Goal: Feedback & Contribution: Submit feedback/report problem

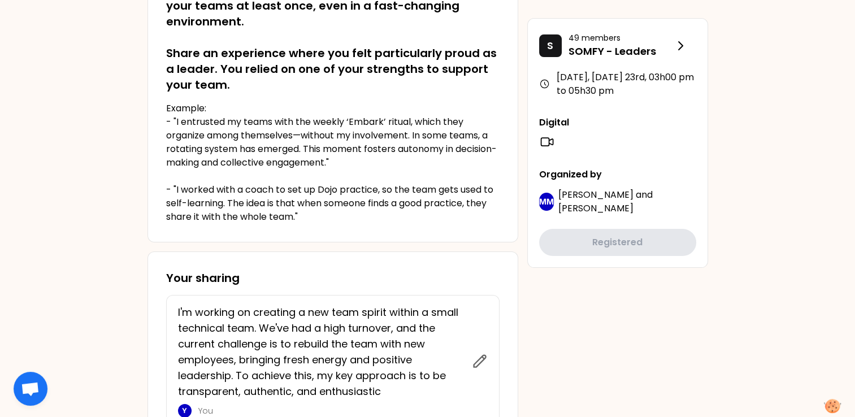
scroll to position [313, 0]
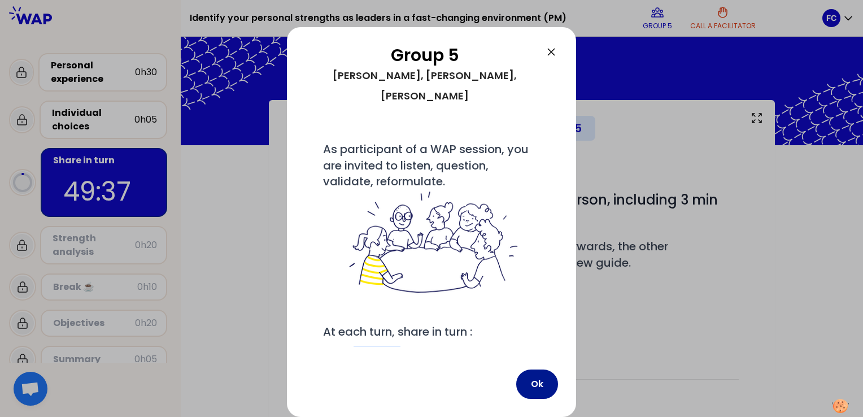
click at [531, 388] on button "Ok" at bounding box center [537, 384] width 42 height 29
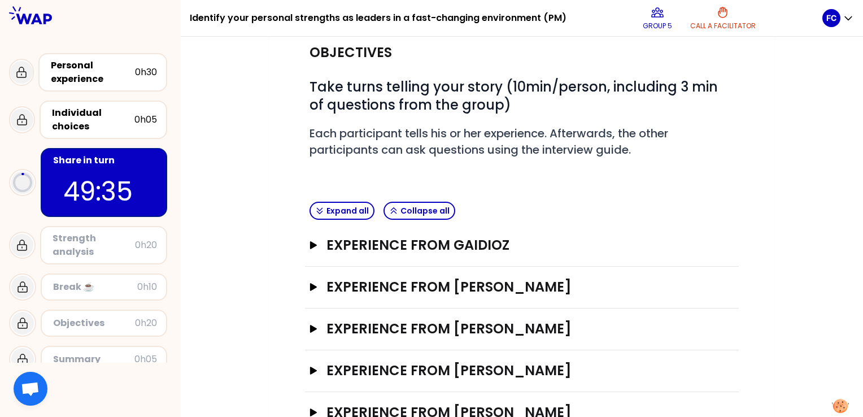
scroll to position [150, 0]
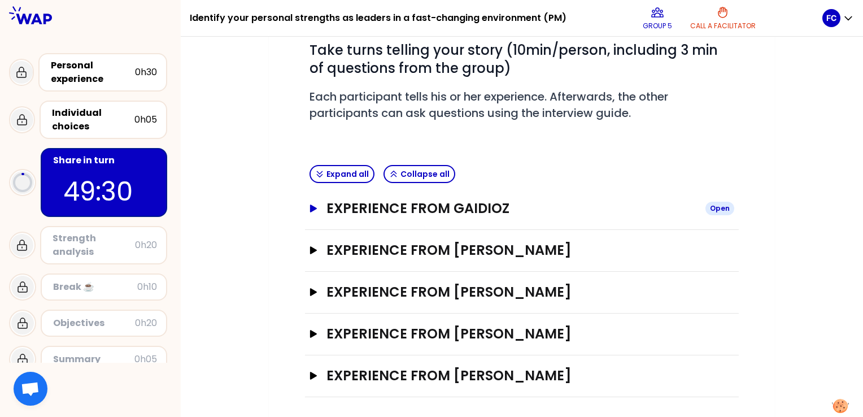
click at [317, 207] on icon "button" at bounding box center [313, 209] width 9 height 8
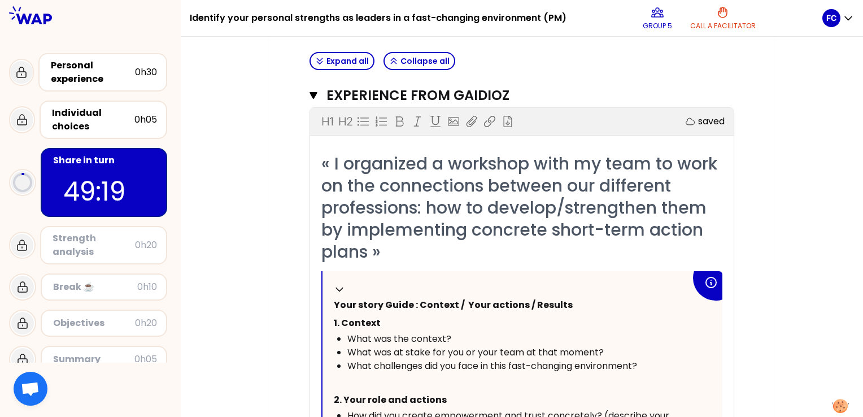
scroll to position [319, 0]
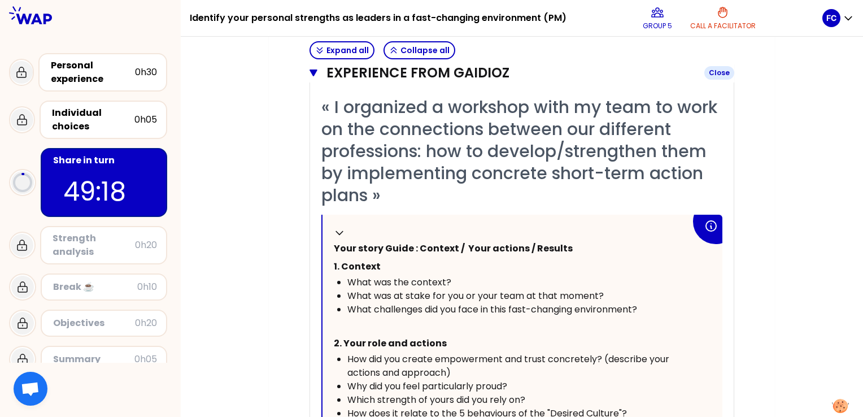
click at [313, 73] on icon "button" at bounding box center [314, 73] width 8 height 7
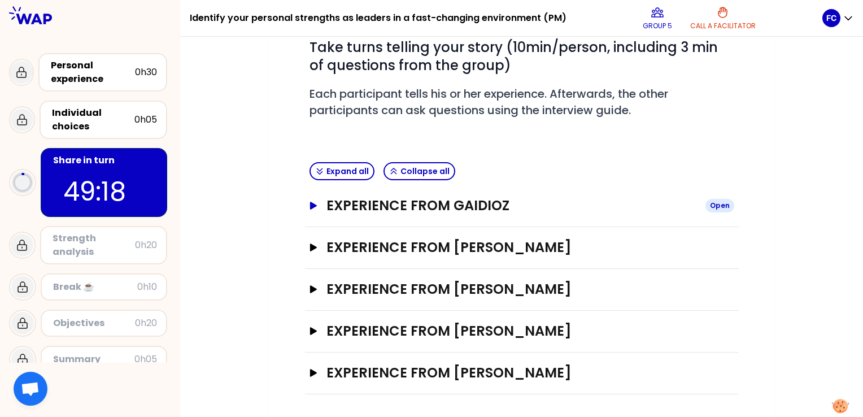
scroll to position [150, 0]
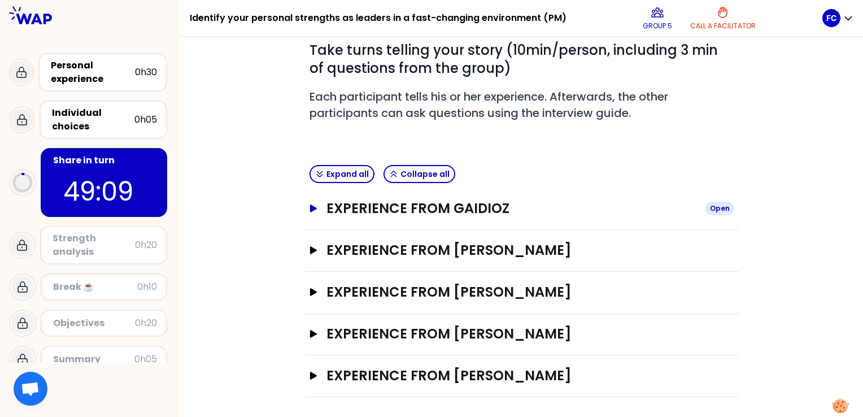
click at [314, 206] on icon "button" at bounding box center [313, 209] width 7 height 8
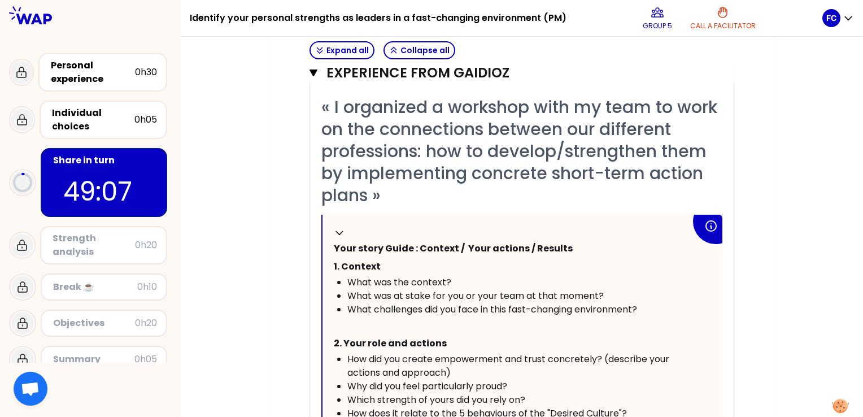
scroll to position [376, 0]
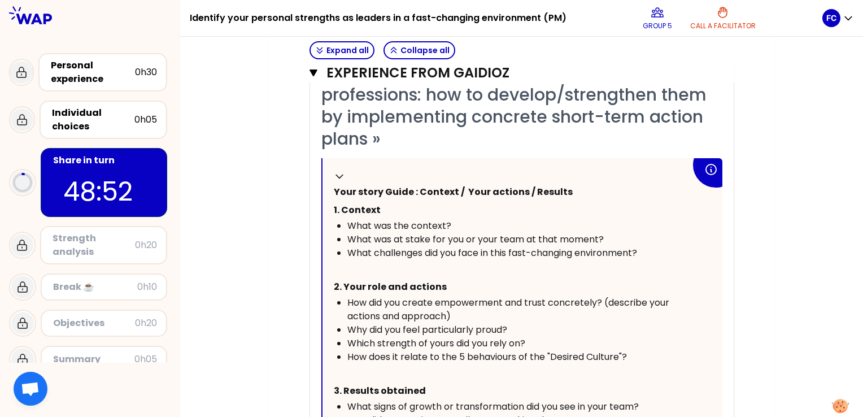
click at [309, 68] on div "Experience from GAIDIOZ Close H1 H2 Export saved « I organized a workshop with …" at bounding box center [522, 284] width 434 height 645
click at [309, 71] on div "Experience from GAIDIOZ Close H1 H2 Export saved « I organized a workshop with …" at bounding box center [522, 284] width 434 height 645
click at [317, 76] on icon "button" at bounding box center [314, 72] width 8 height 9
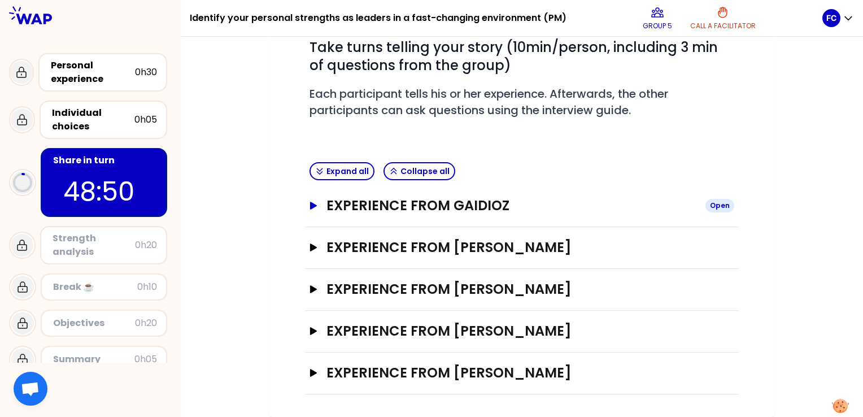
scroll to position [150, 0]
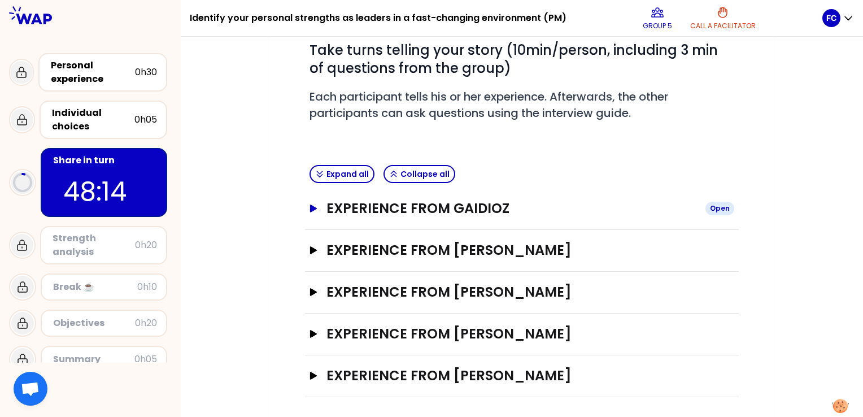
click at [311, 205] on icon "button" at bounding box center [313, 209] width 7 height 8
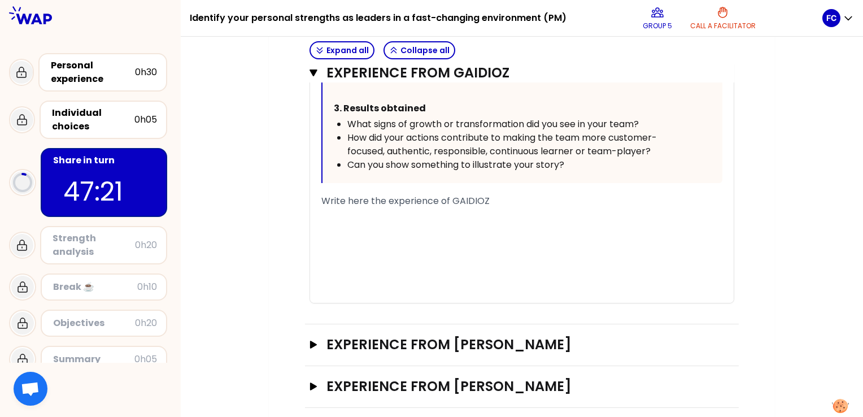
scroll to position [753, 0]
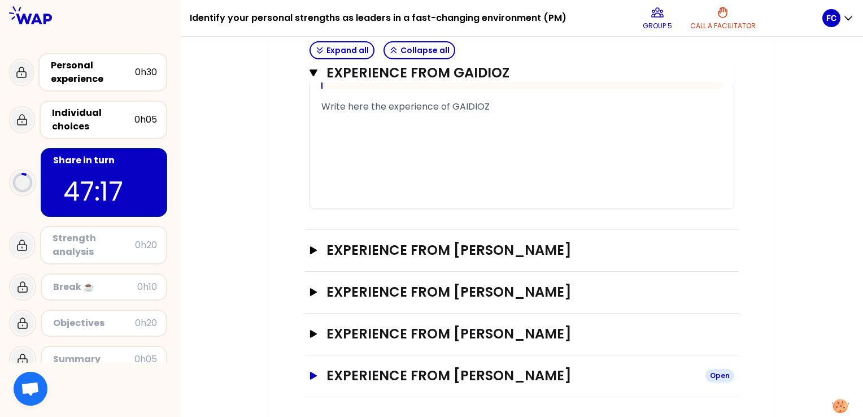
click at [316, 375] on icon "button" at bounding box center [313, 376] width 9 height 8
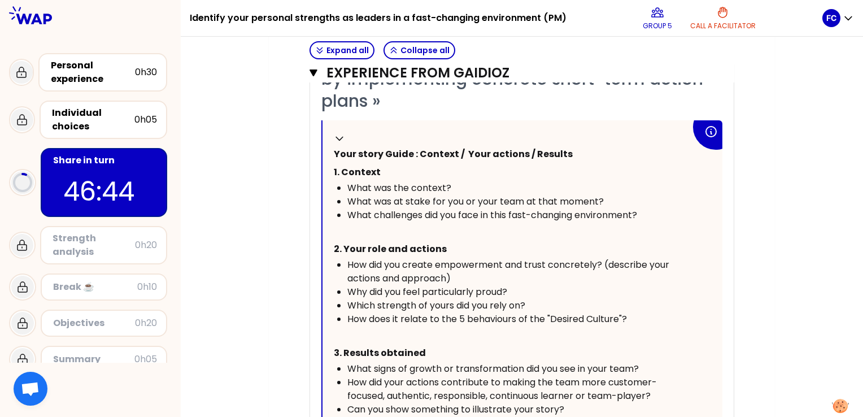
scroll to position [470, 0]
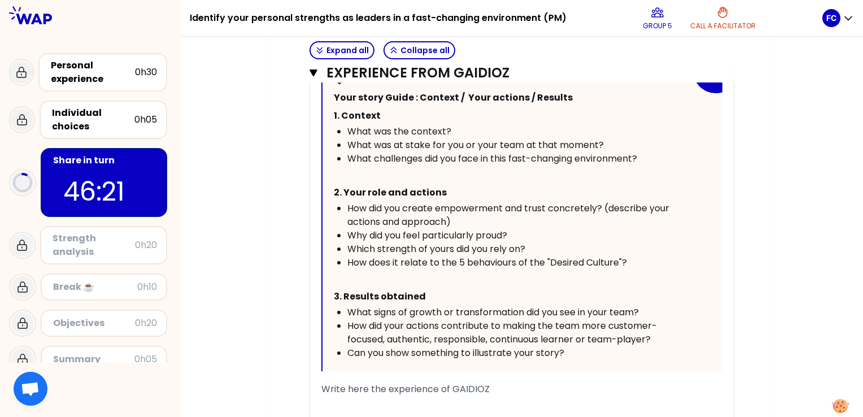
click at [308, 71] on div "Experience from GAIDIOZ Close H1 H2 Export saved « I organized a workshop with …" at bounding box center [522, 190] width 434 height 645
click at [314, 75] on icon "button" at bounding box center [314, 73] width 8 height 7
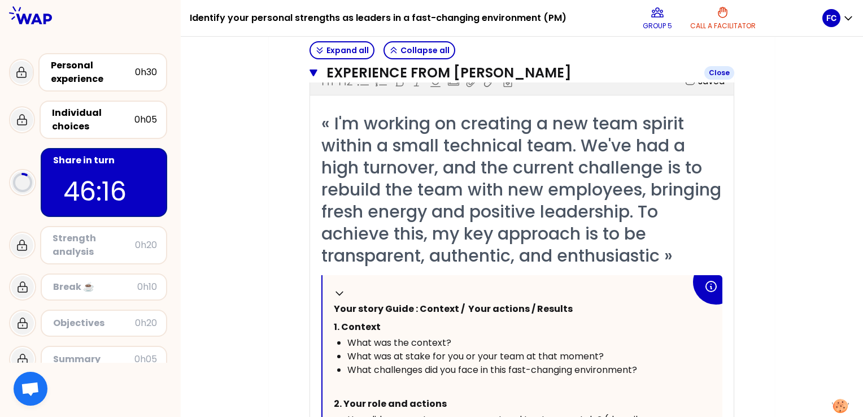
click at [312, 70] on icon "button" at bounding box center [314, 73] width 8 height 7
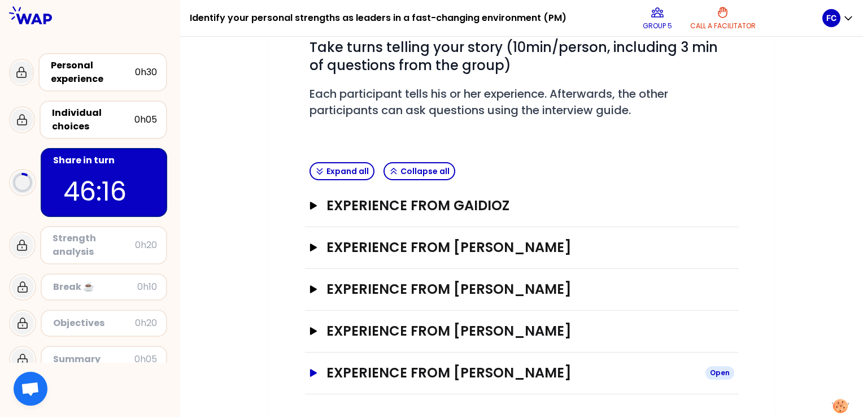
scroll to position [150, 0]
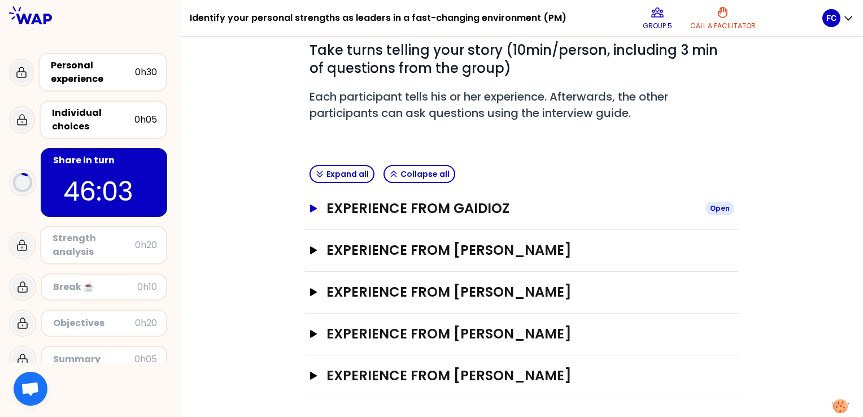
click at [312, 205] on icon "button" at bounding box center [313, 209] width 7 height 8
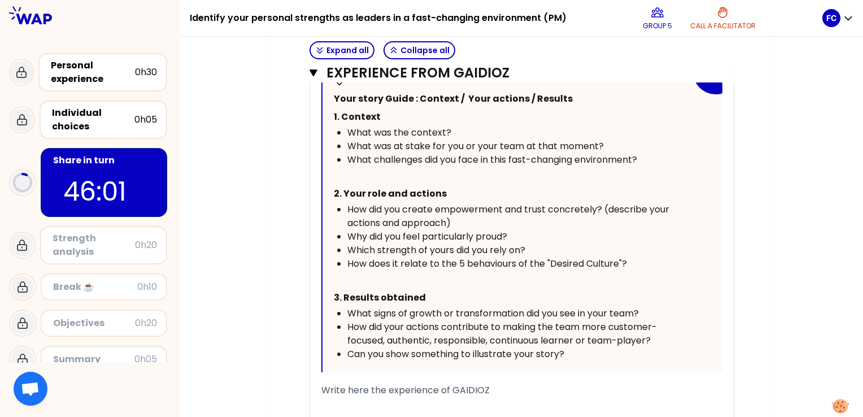
scroll to position [489, 0]
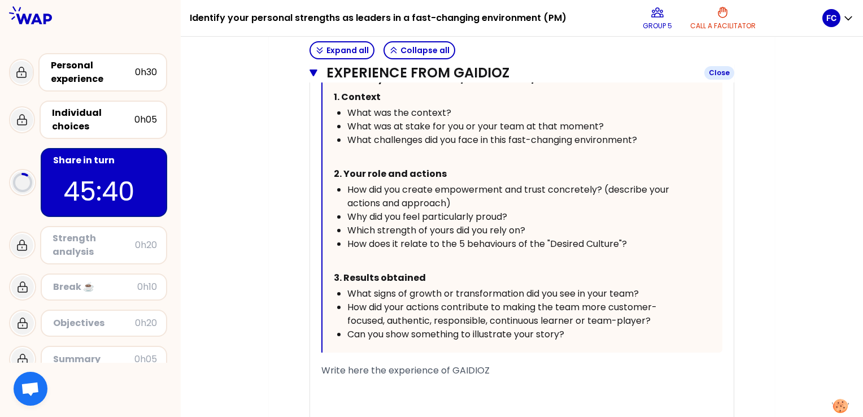
click at [315, 71] on icon "button" at bounding box center [314, 73] width 8 height 7
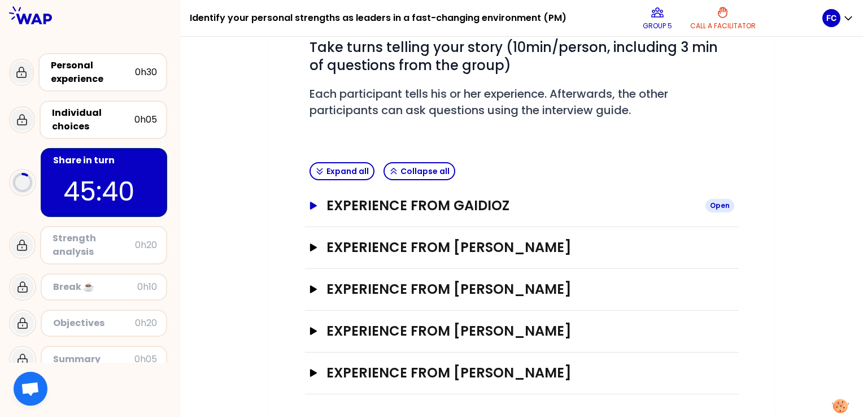
scroll to position [150, 0]
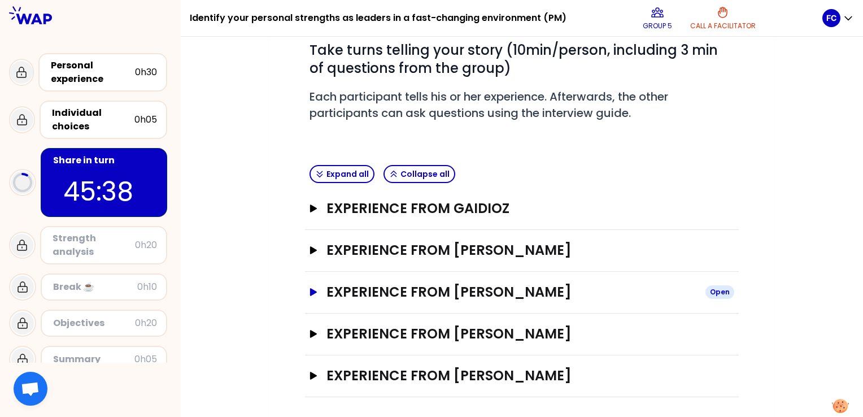
click at [311, 293] on icon "button" at bounding box center [313, 292] width 7 height 8
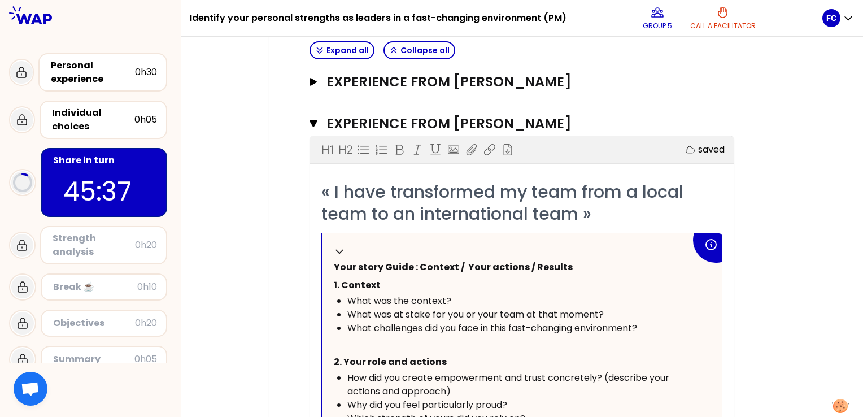
scroll to position [319, 0]
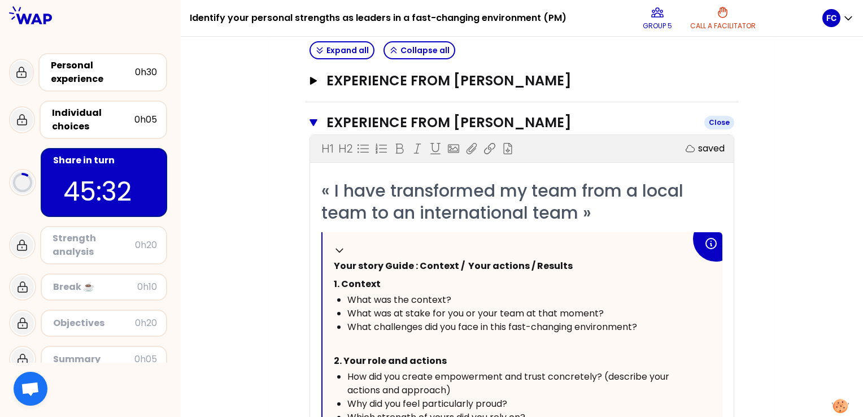
click at [317, 119] on icon "button" at bounding box center [314, 122] width 8 height 7
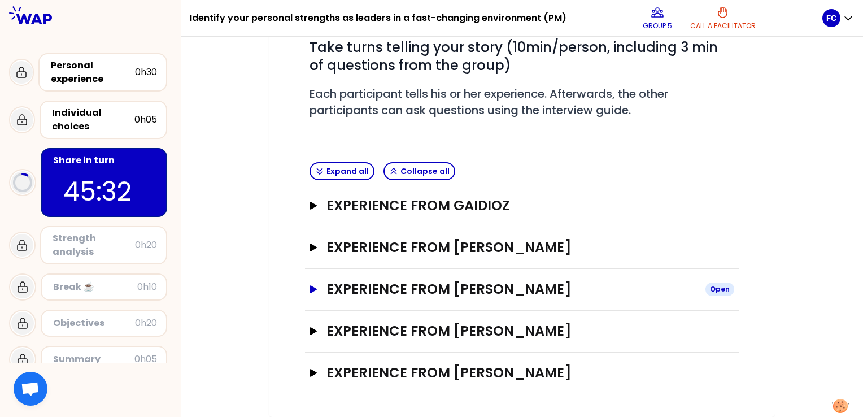
scroll to position [150, 0]
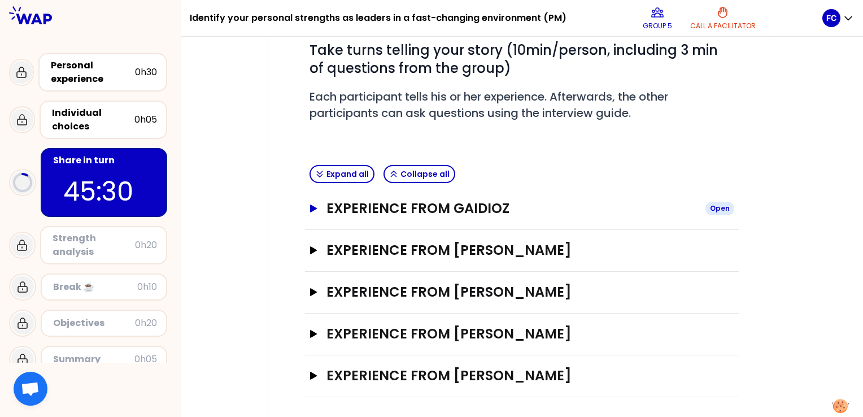
click at [314, 207] on icon "button" at bounding box center [313, 209] width 7 height 8
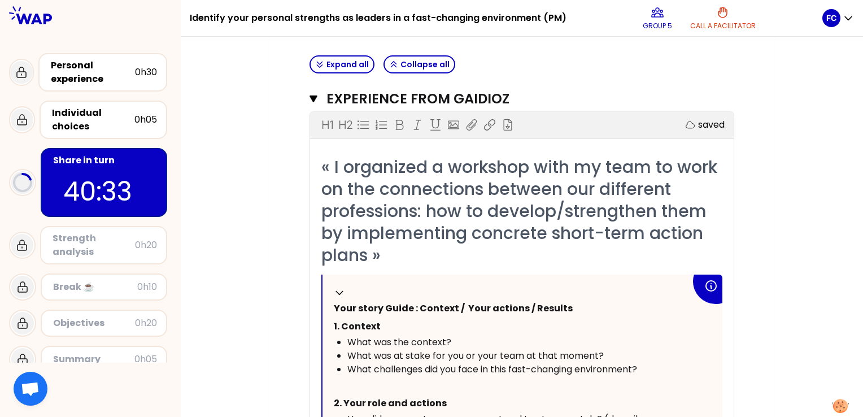
scroll to position [206, 0]
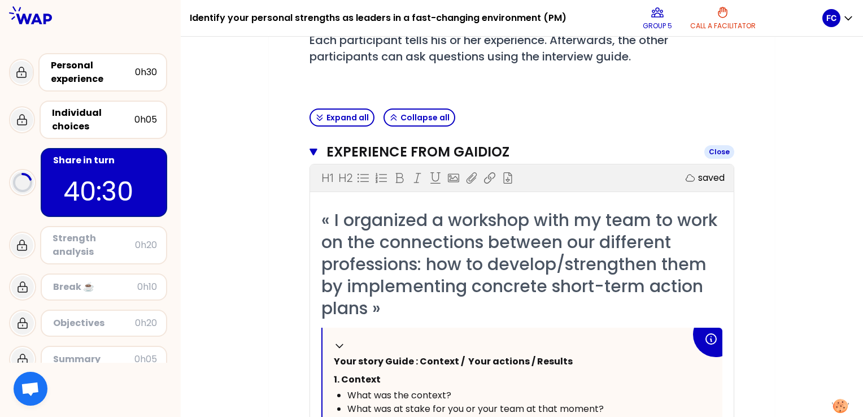
click at [314, 149] on icon "button" at bounding box center [314, 152] width 8 height 7
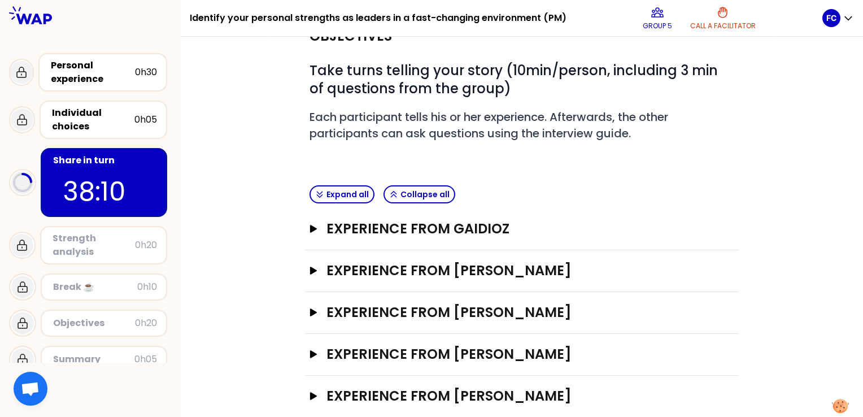
scroll to position [150, 0]
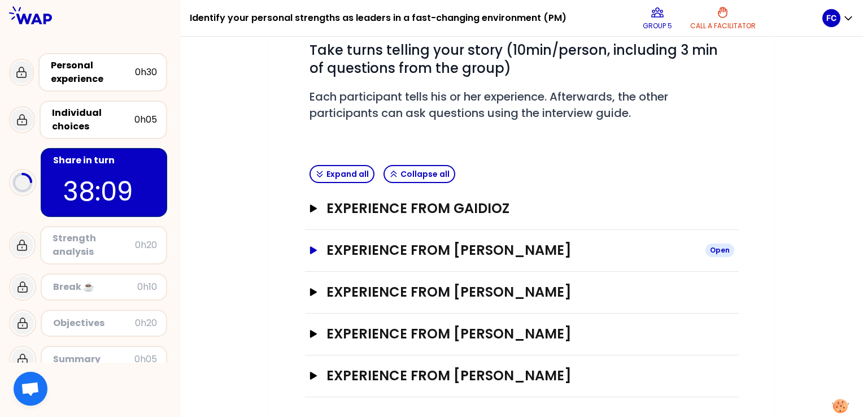
click at [314, 252] on icon "button" at bounding box center [313, 250] width 9 height 8
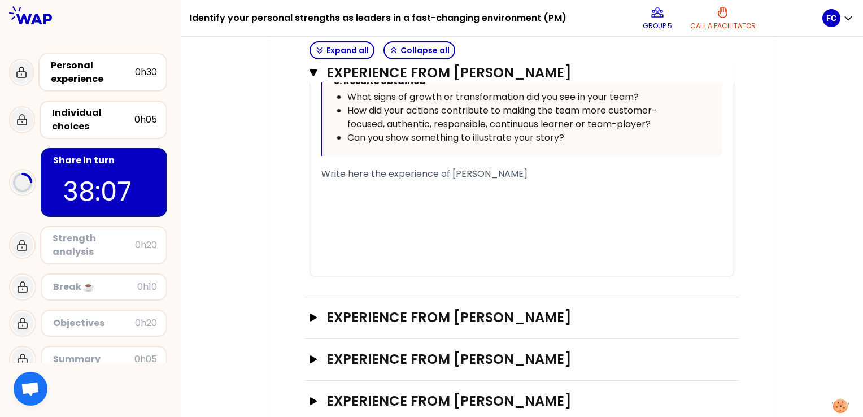
scroll to position [715, 0]
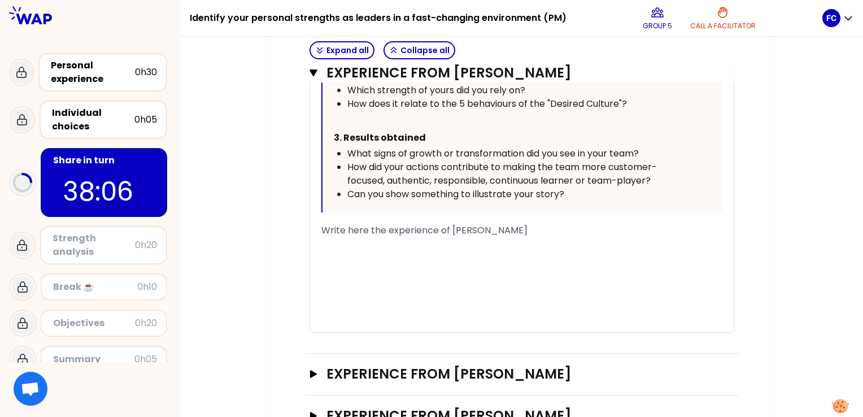
click at [371, 238] on div "﻿" at bounding box center [522, 244] width 401 height 14
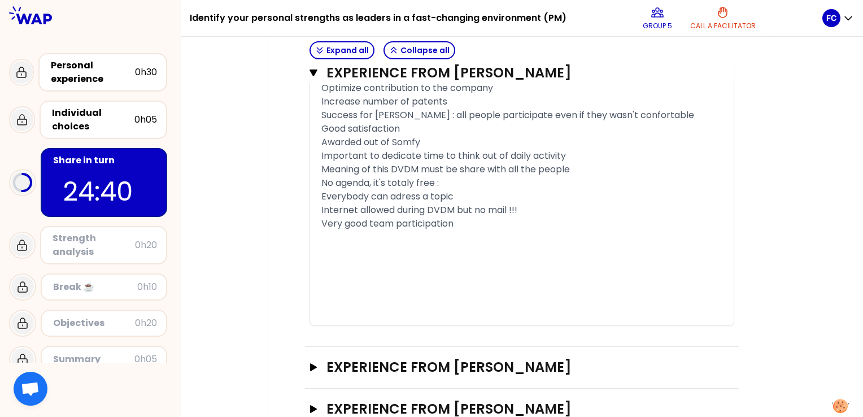
scroll to position [1040, 0]
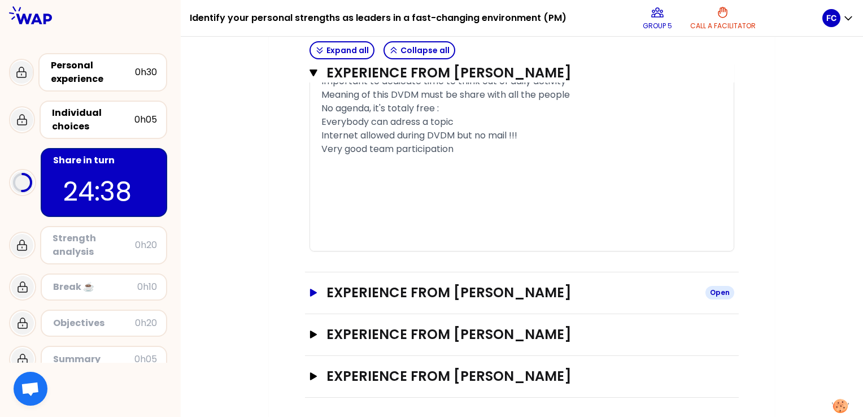
click at [314, 292] on icon "button" at bounding box center [313, 293] width 7 height 8
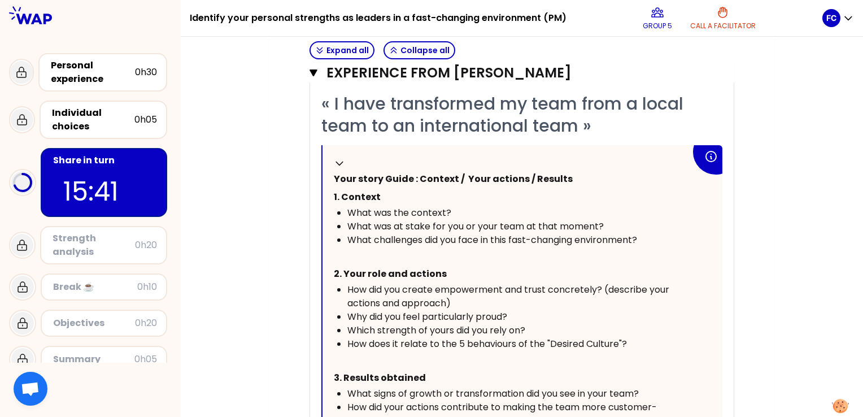
scroll to position [1209, 0]
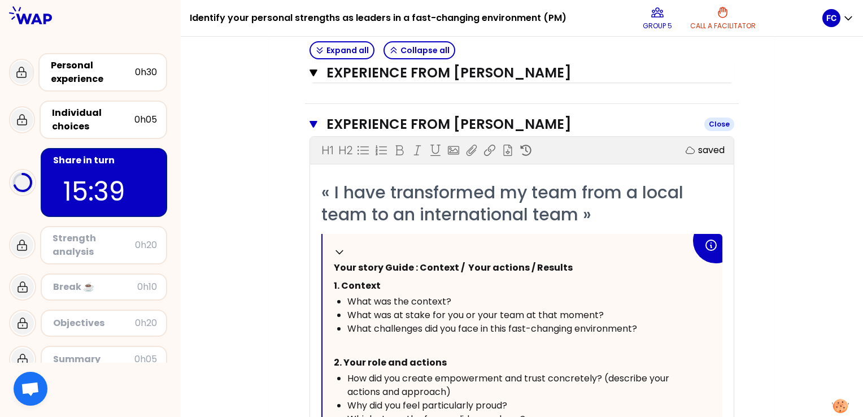
click at [316, 121] on icon "button" at bounding box center [314, 124] width 8 height 9
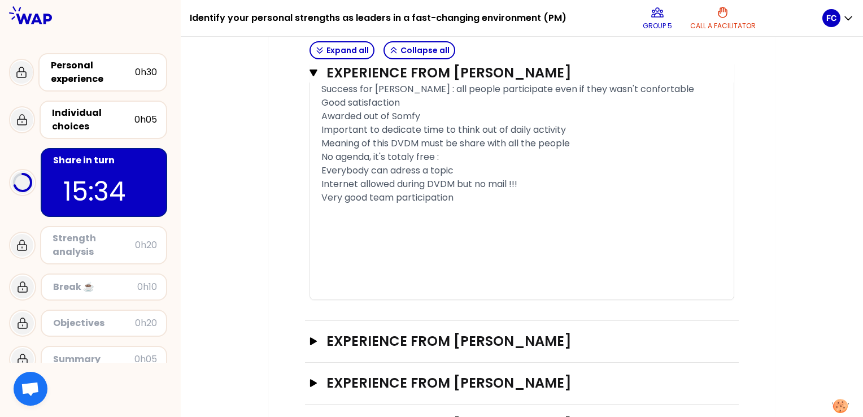
scroll to position [1040, 0]
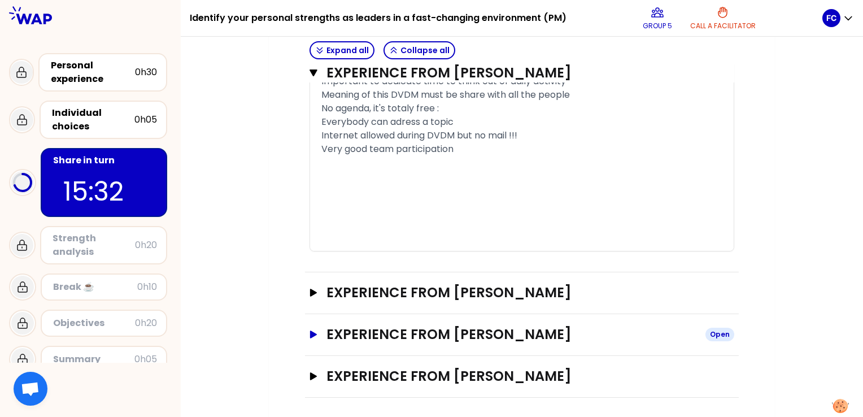
click at [314, 334] on icon "button" at bounding box center [313, 335] width 9 height 8
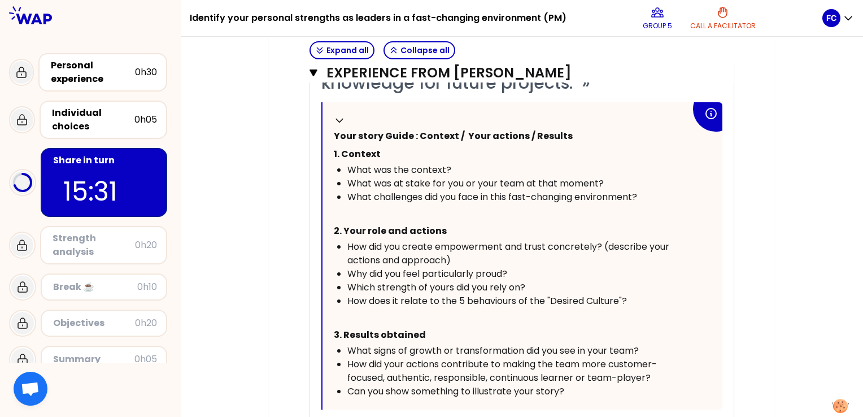
scroll to position [1605, 0]
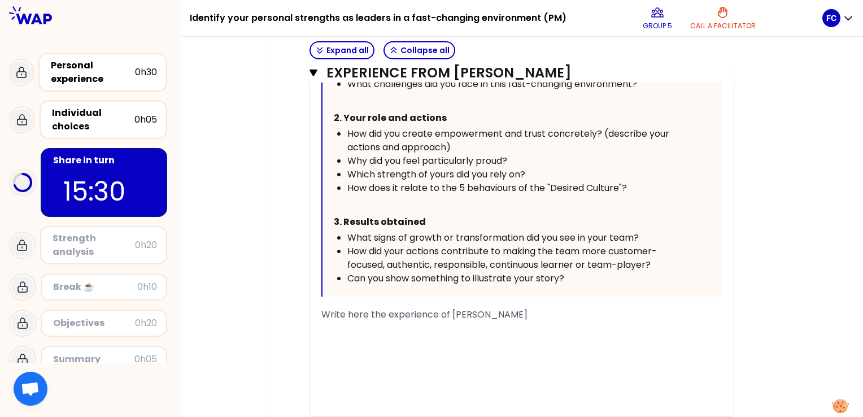
click at [342, 331] on div "﻿" at bounding box center [522, 329] width 401 height 14
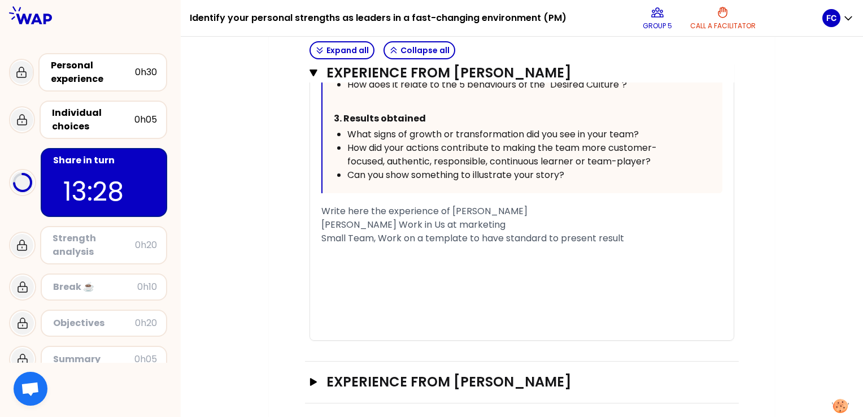
scroll to position [1714, 0]
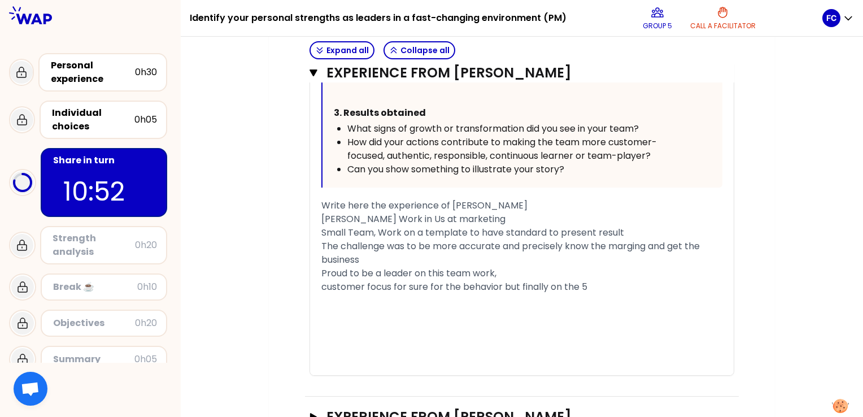
click at [329, 284] on span "customer focus for sure for the behavior but finally on the 5" at bounding box center [455, 286] width 266 height 13
click at [503, 281] on span "Customer focus for sure for the behavior but finally on the 5" at bounding box center [455, 286] width 267 height 13
click at [595, 288] on div "Customer focus for sure for the behavior but finally on the 5" at bounding box center [522, 287] width 401 height 14
click at [501, 272] on div "Proud to be a leader on this team work," at bounding box center [522, 274] width 401 height 14
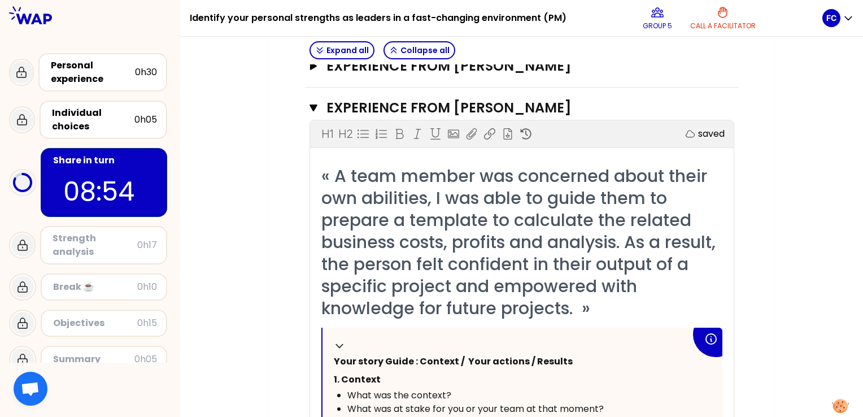
scroll to position [1262, 0]
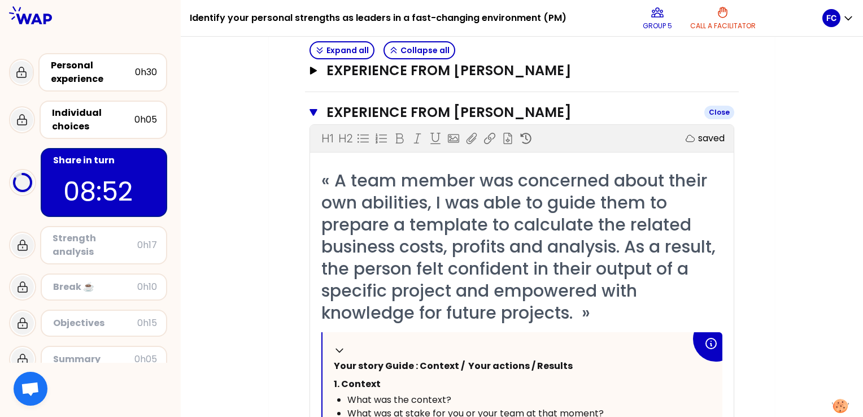
click at [314, 109] on icon "button" at bounding box center [314, 112] width 8 height 7
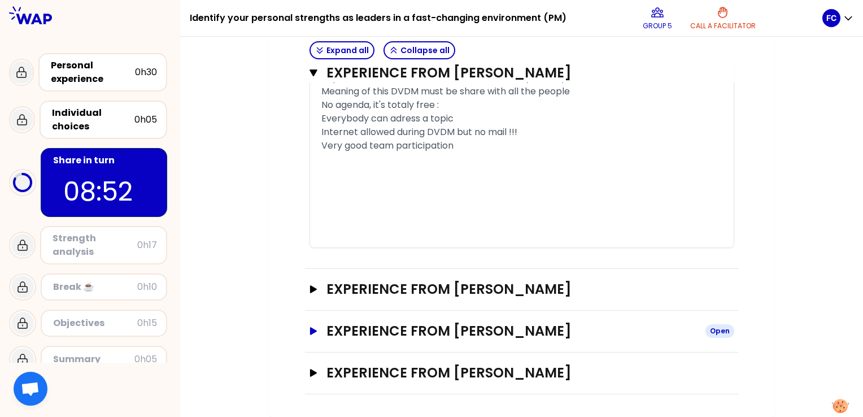
scroll to position [1040, 0]
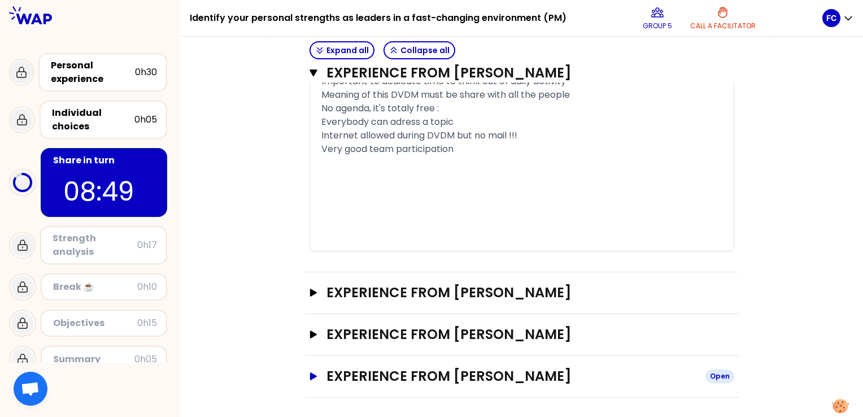
click at [312, 374] on icon "button" at bounding box center [313, 376] width 7 height 8
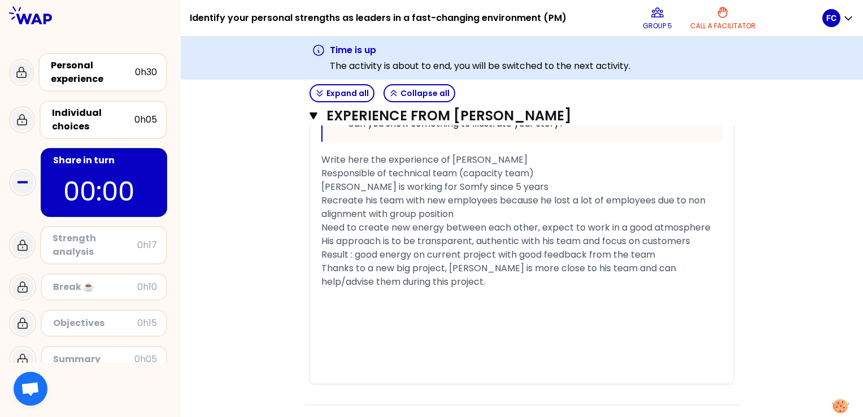
scroll to position [1852, 0]
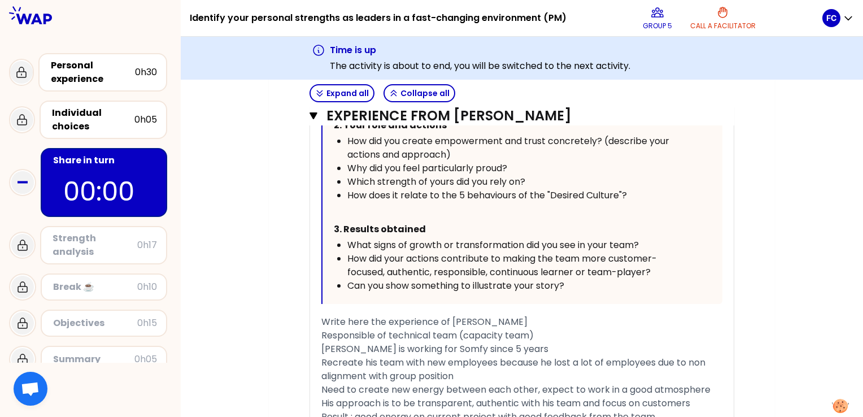
scroll to position [1739, 0]
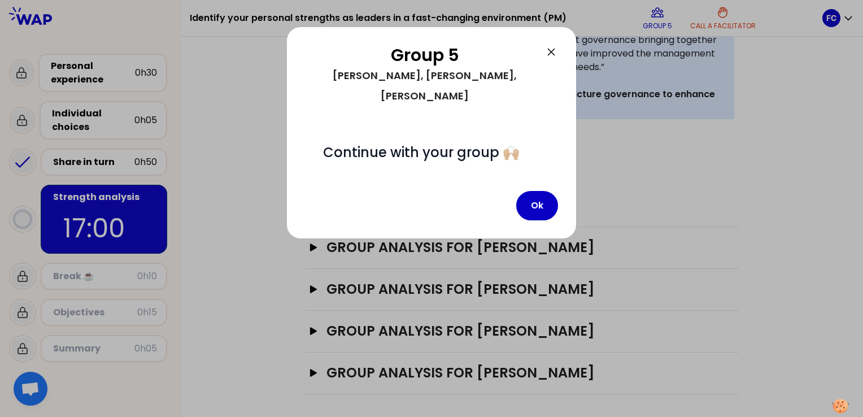
scroll to position [303, 0]
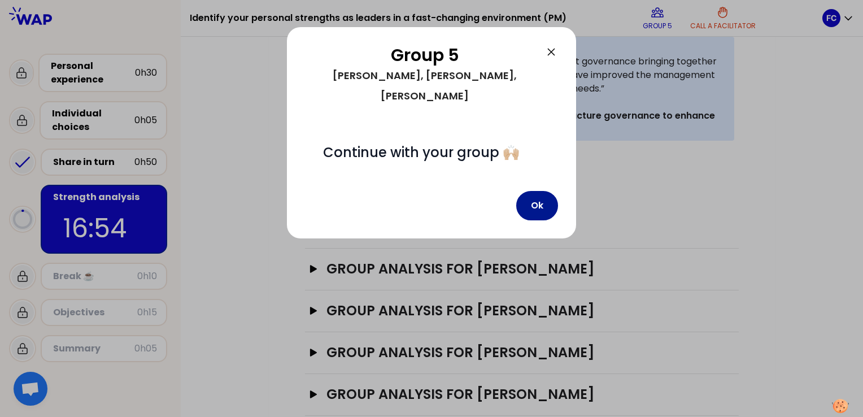
click at [535, 191] on button "Ok" at bounding box center [537, 205] width 42 height 29
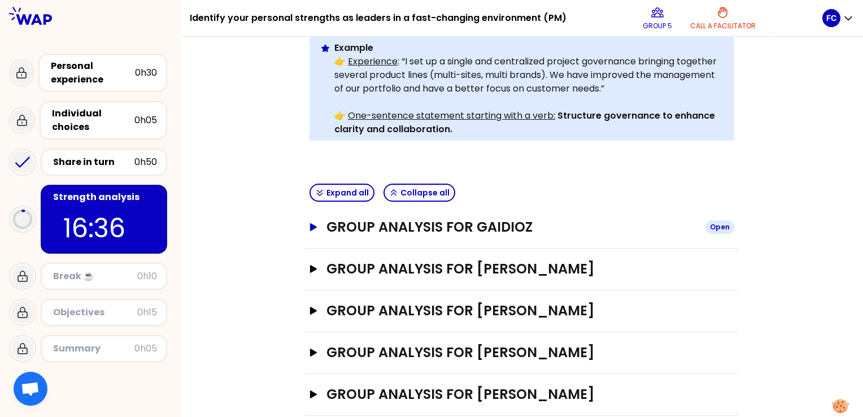
click at [313, 223] on icon "button" at bounding box center [313, 227] width 7 height 8
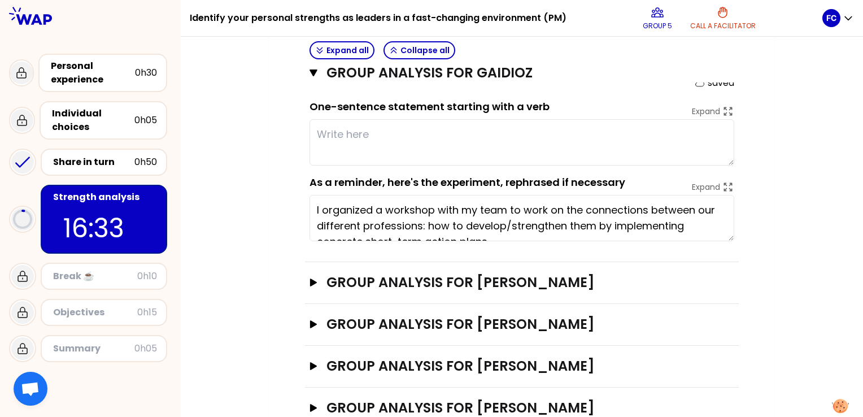
scroll to position [416, 0]
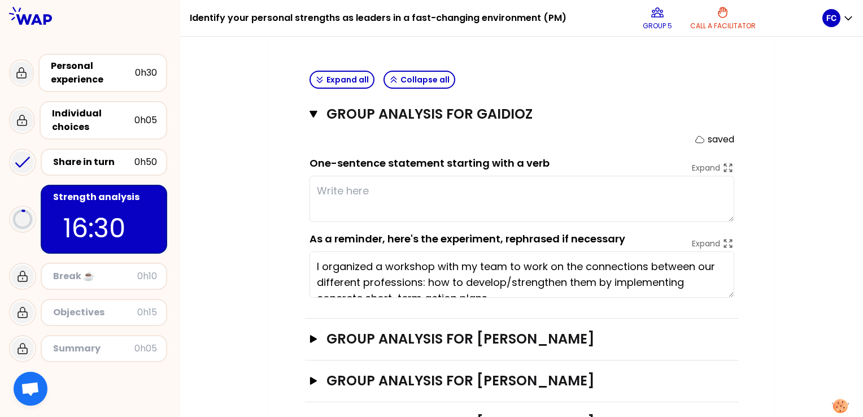
click at [348, 176] on textarea at bounding box center [522, 199] width 425 height 46
click at [344, 176] on textarea at bounding box center [522, 199] width 425 height 46
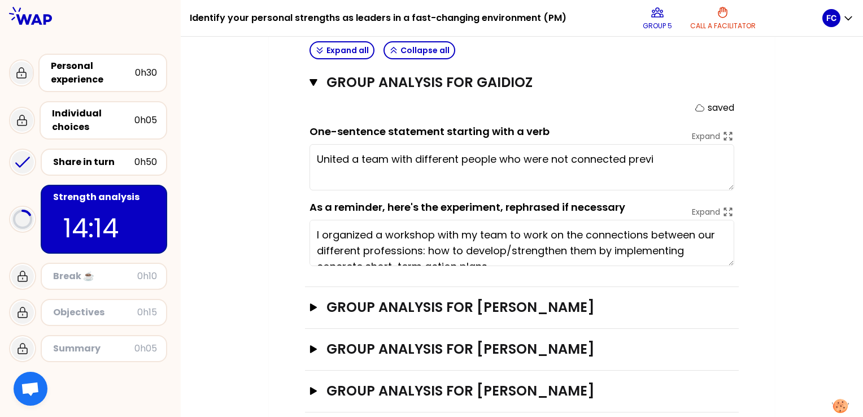
scroll to position [473, 0]
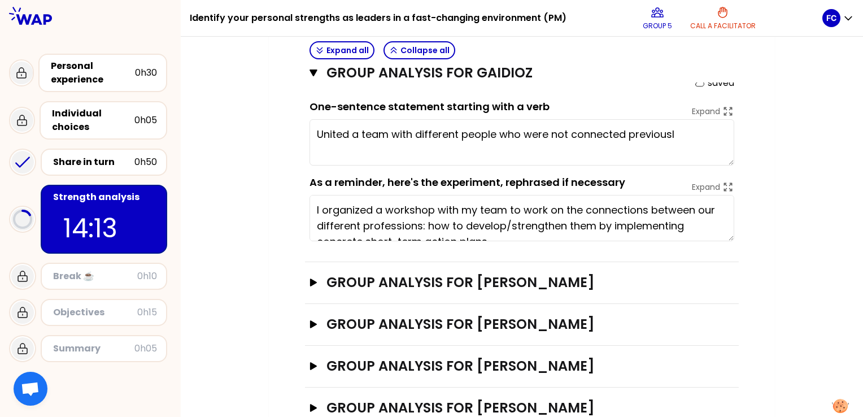
type textarea "United a team with different people who were not connected previously."
click at [314, 71] on icon "button" at bounding box center [314, 73] width 8 height 7
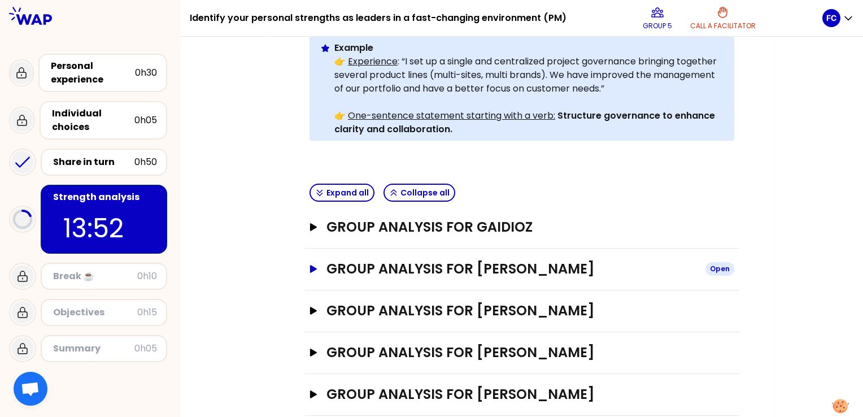
click at [316, 265] on icon "button" at bounding box center [313, 269] width 9 height 8
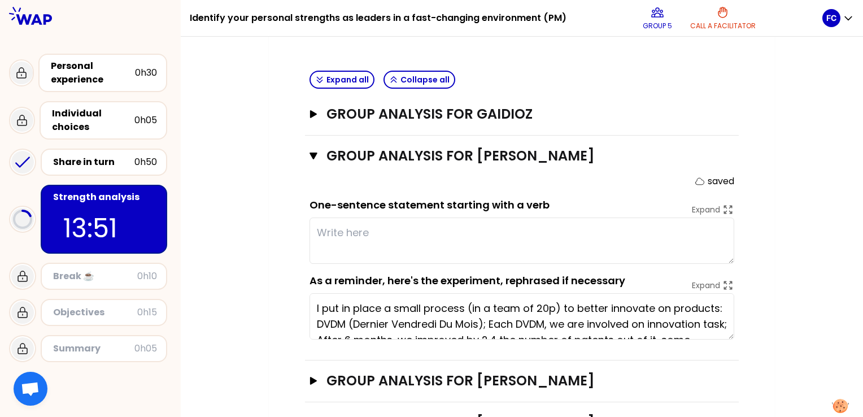
scroll to position [473, 0]
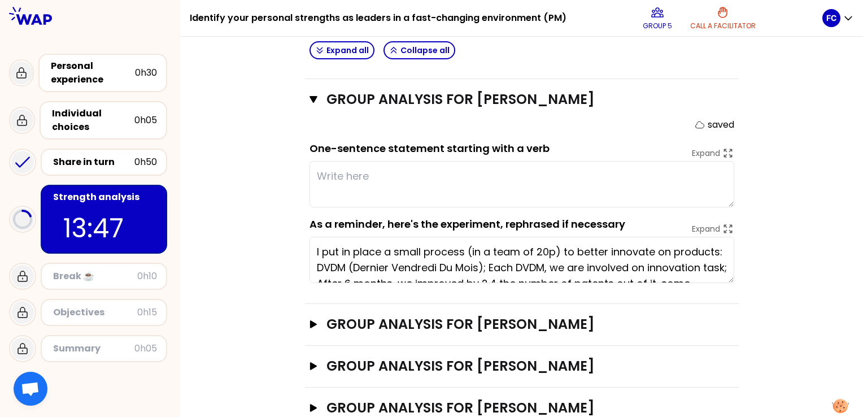
click at [337, 161] on textarea at bounding box center [522, 184] width 425 height 46
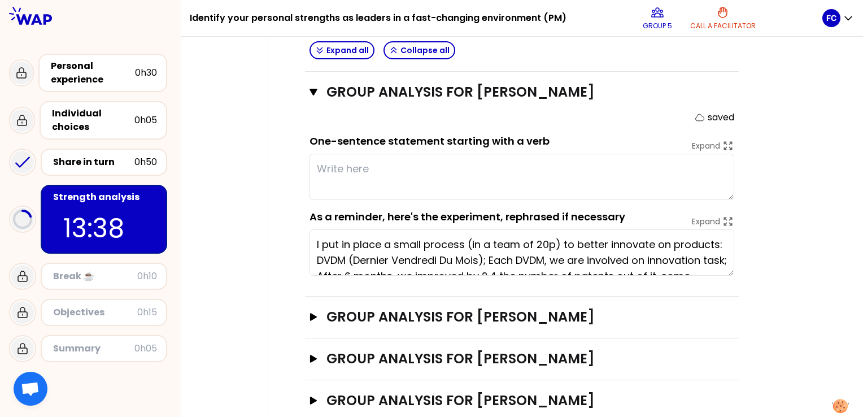
scroll to position [486, 0]
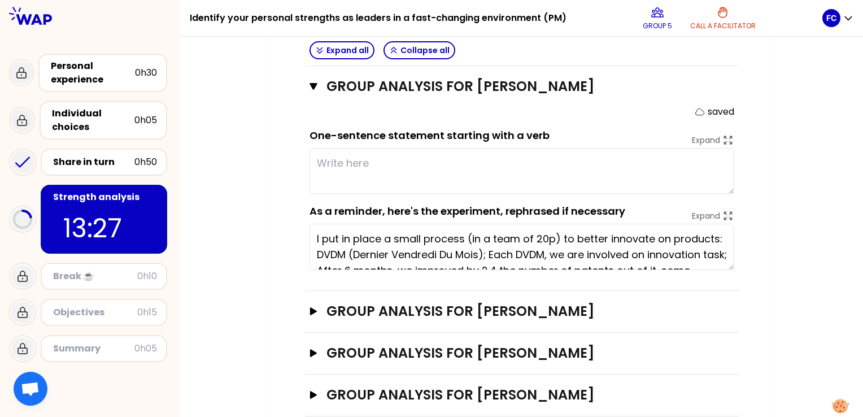
click at [339, 148] on textarea at bounding box center [522, 171] width 425 height 46
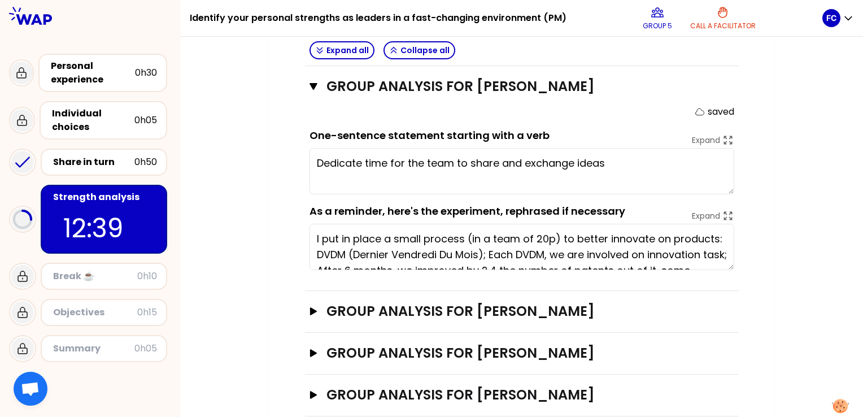
type textarea "Dedicate time for the team to share and exchange ideas."
click at [312, 83] on icon "button" at bounding box center [314, 86] width 8 height 7
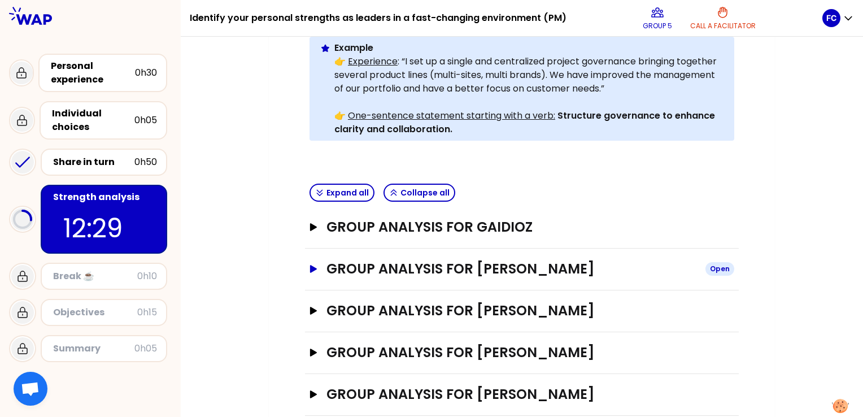
click at [311, 265] on icon "button" at bounding box center [313, 269] width 7 height 8
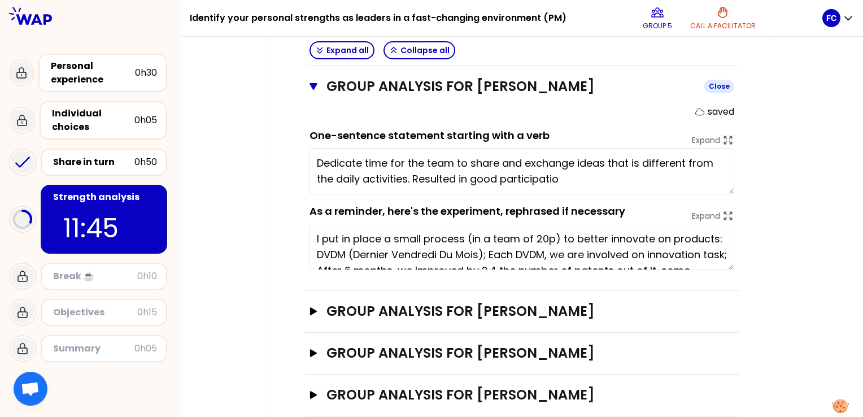
type textarea "Dedicate time for the team to share and exchange ideas that is different from t…"
click at [316, 82] on icon "button" at bounding box center [314, 86] width 8 height 9
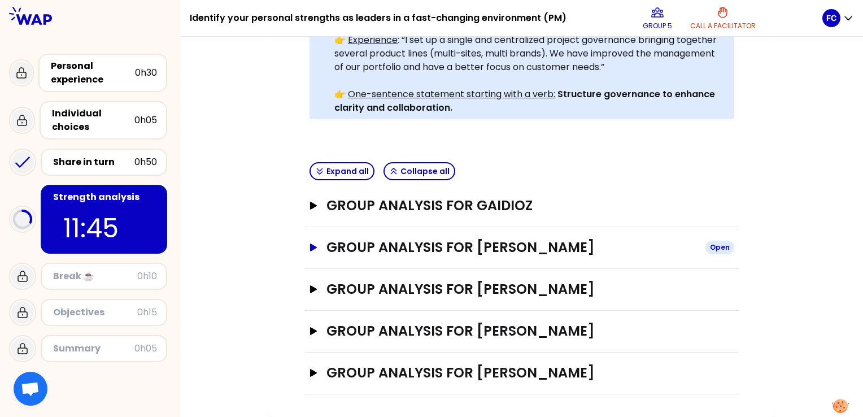
scroll to position [303, 0]
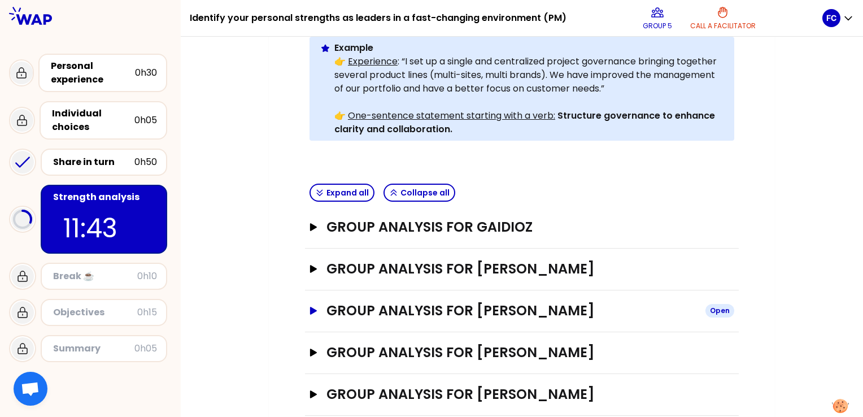
click at [313, 307] on icon "button" at bounding box center [313, 311] width 7 height 8
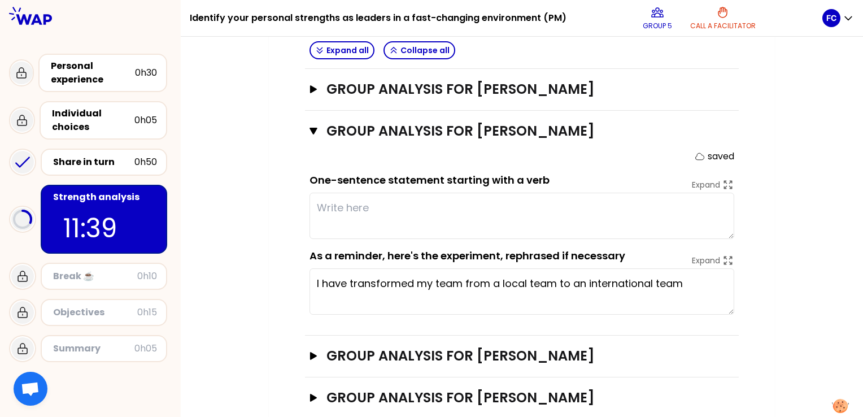
scroll to position [486, 0]
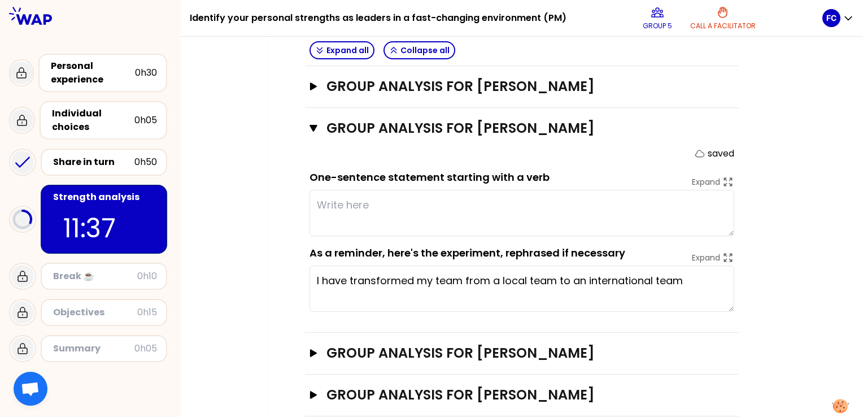
click at [333, 190] on textarea at bounding box center [522, 213] width 425 height 46
click at [315, 125] on icon "button" at bounding box center [314, 128] width 8 height 7
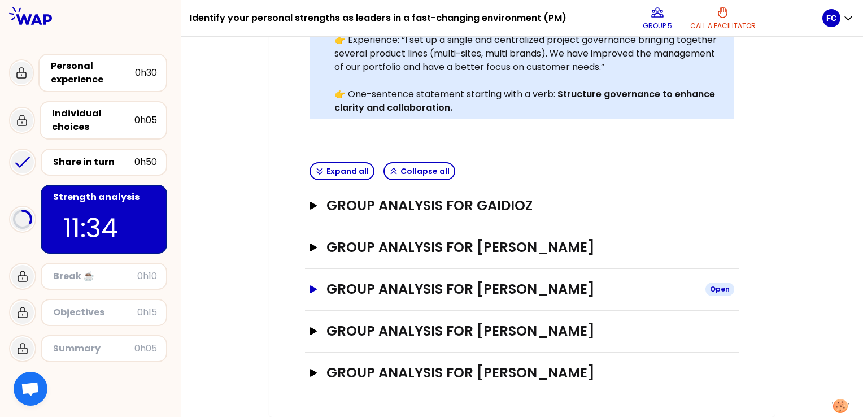
scroll to position [303, 0]
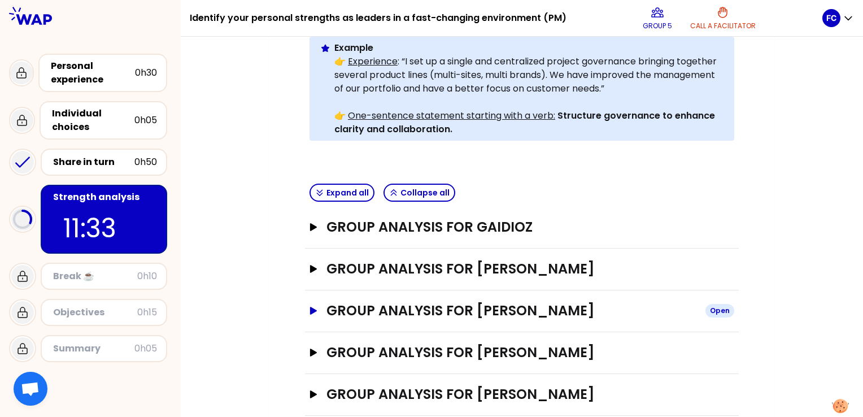
click at [314, 307] on icon "button" at bounding box center [313, 311] width 7 height 8
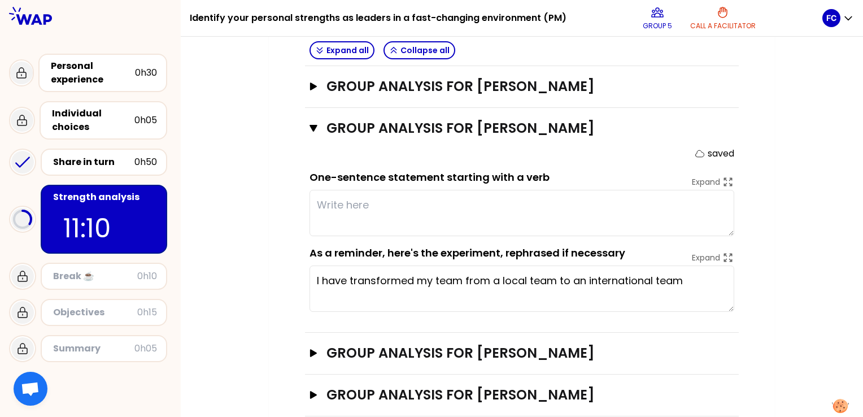
click at [337, 190] on textarea at bounding box center [522, 213] width 425 height 46
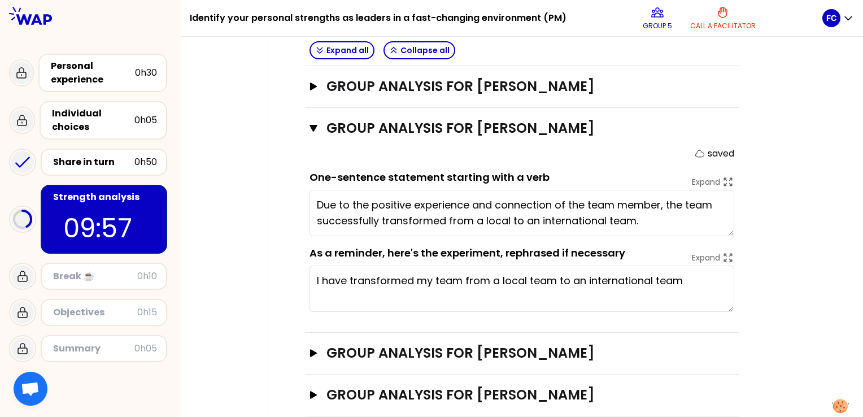
type textarea "Due to the positive experience and connection of the team members, the team suc…"
click at [315, 125] on icon "button" at bounding box center [314, 128] width 8 height 7
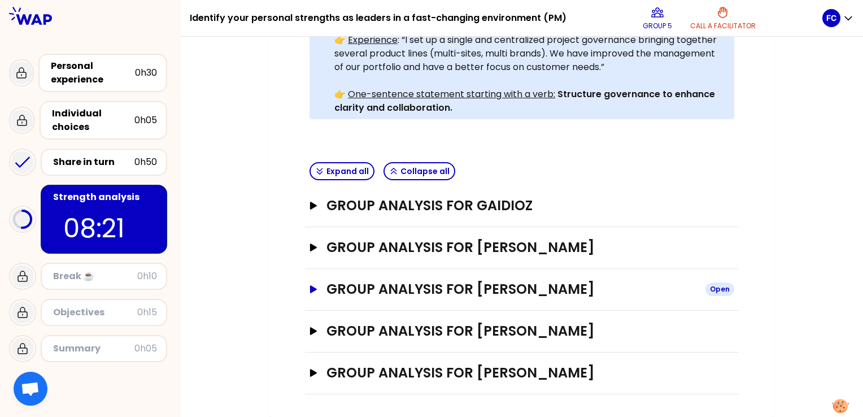
scroll to position [303, 0]
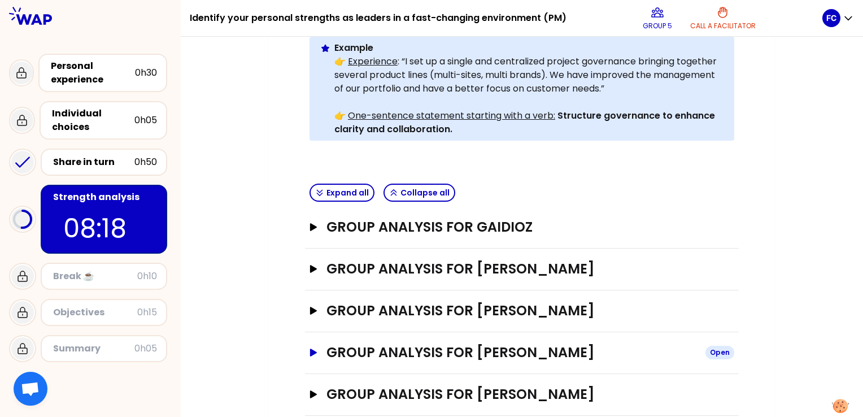
click at [311, 349] on icon "button" at bounding box center [313, 353] width 7 height 8
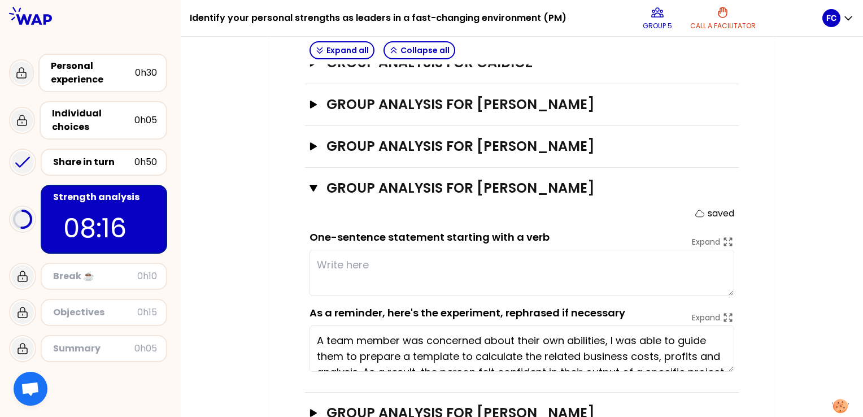
scroll to position [473, 0]
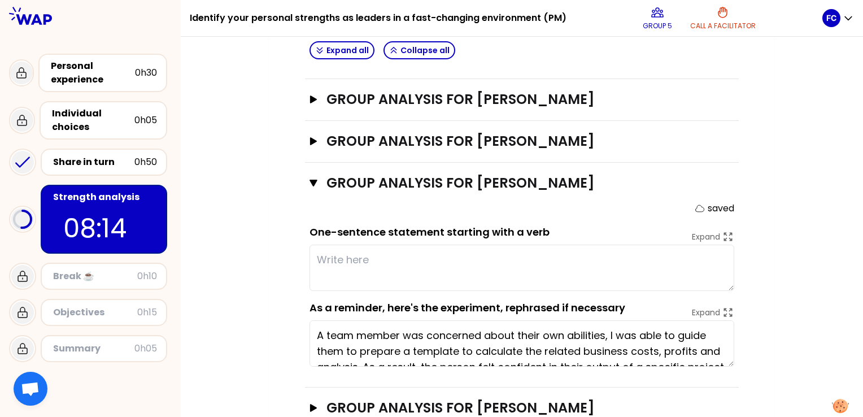
click at [337, 245] on textarea at bounding box center [522, 268] width 425 height 46
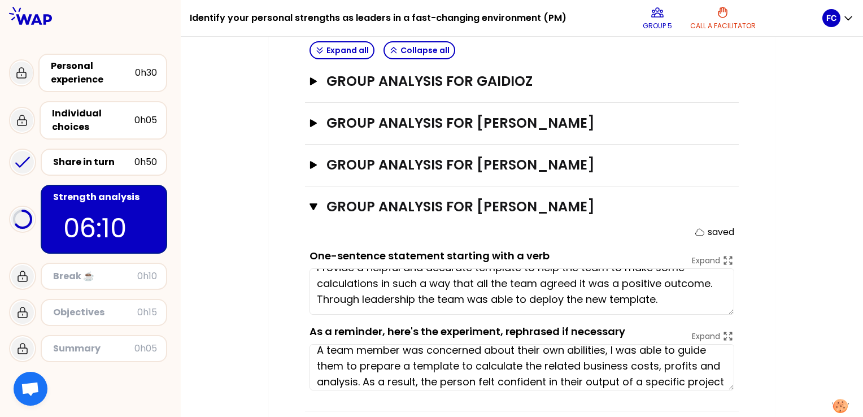
scroll to position [429, 0]
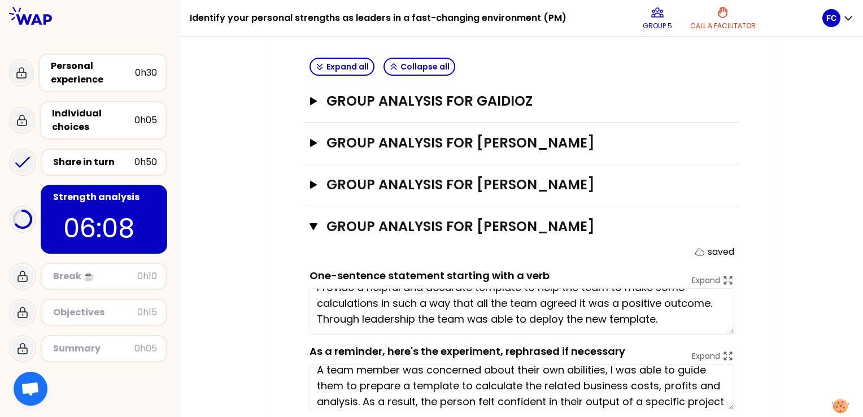
click at [678, 297] on textarea "Provide a helpful and accurate template to help the team to make some calculati…" at bounding box center [522, 311] width 425 height 46
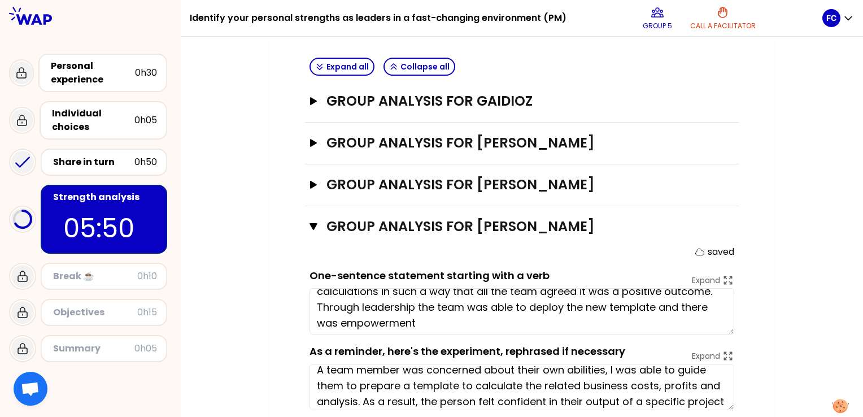
scroll to position [32, 0]
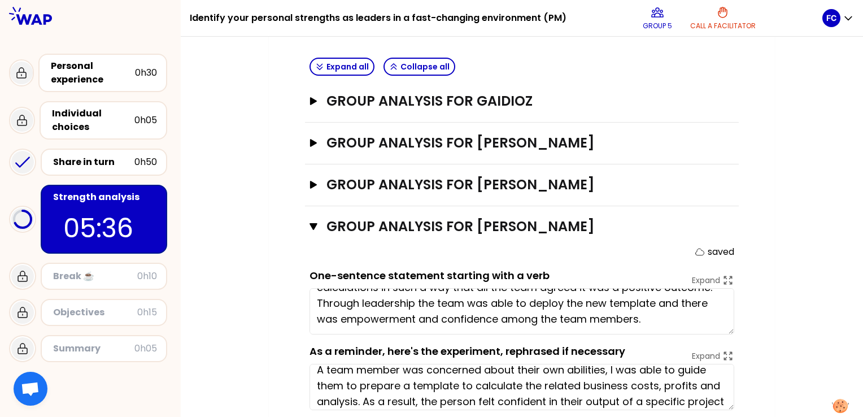
type textarea "Provide a helpful and accurate template to help the team to make some calculati…"
click at [312, 222] on icon "button" at bounding box center [314, 226] width 8 height 9
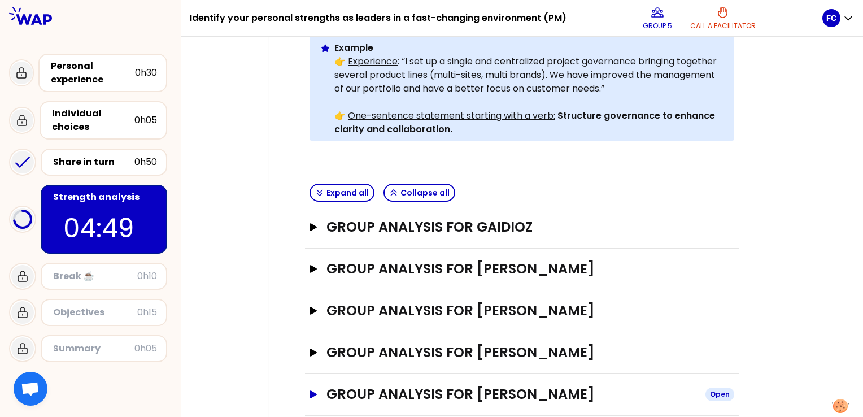
click at [314, 390] on icon "button" at bounding box center [313, 394] width 7 height 8
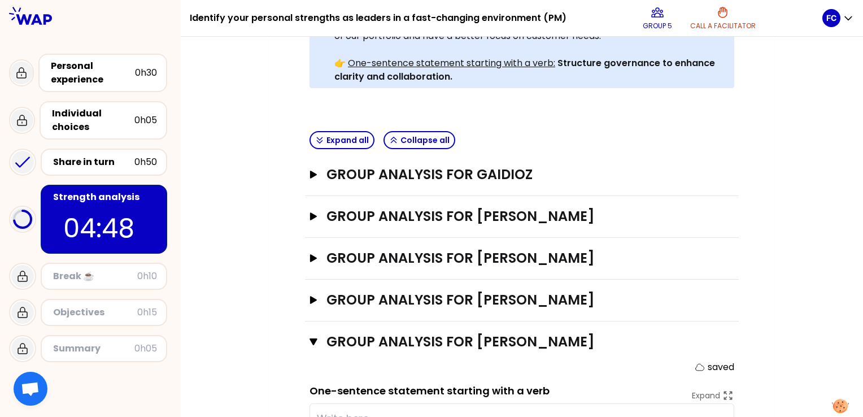
scroll to position [486, 0]
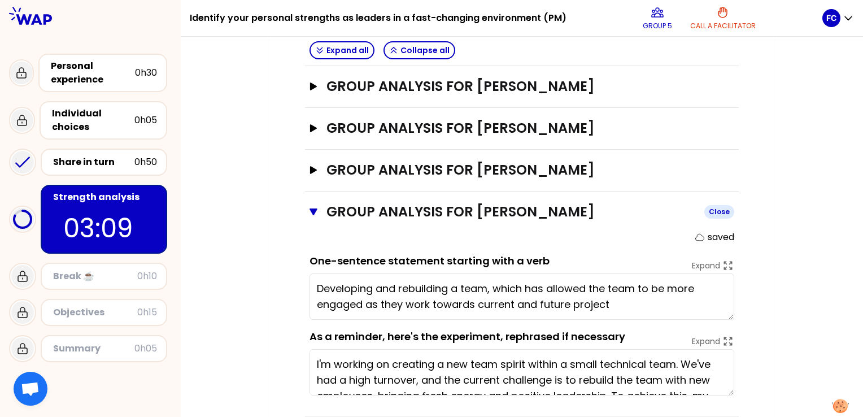
type textarea "Developing and rebuilding a team, which has allowed the team to be more engaged…"
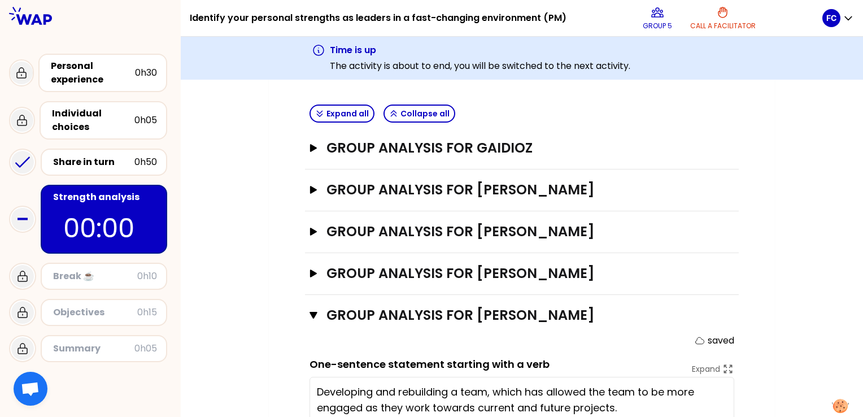
scroll to position [529, 0]
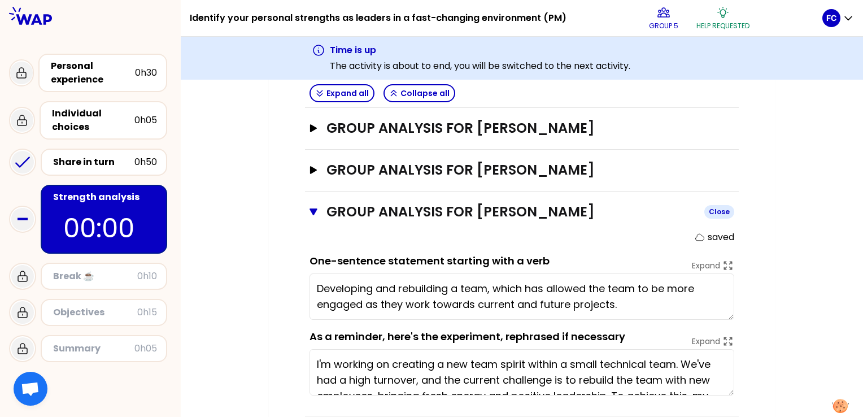
click at [312, 203] on button "Group analysis for [PERSON_NAME] Close" at bounding box center [522, 212] width 425 height 18
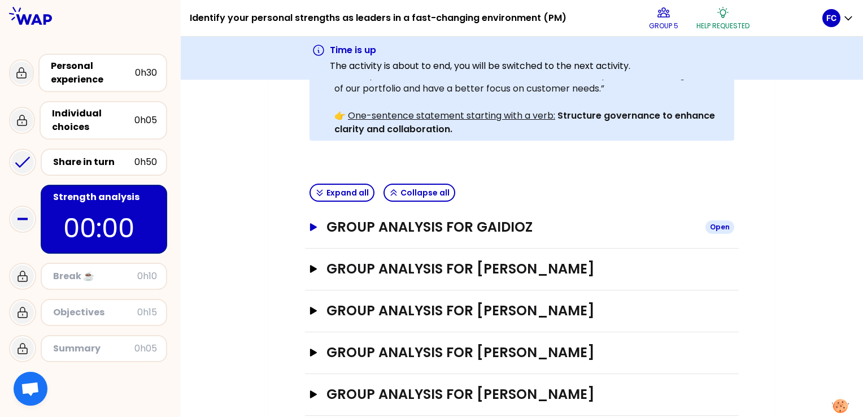
click at [315, 223] on icon "button" at bounding box center [313, 227] width 9 height 8
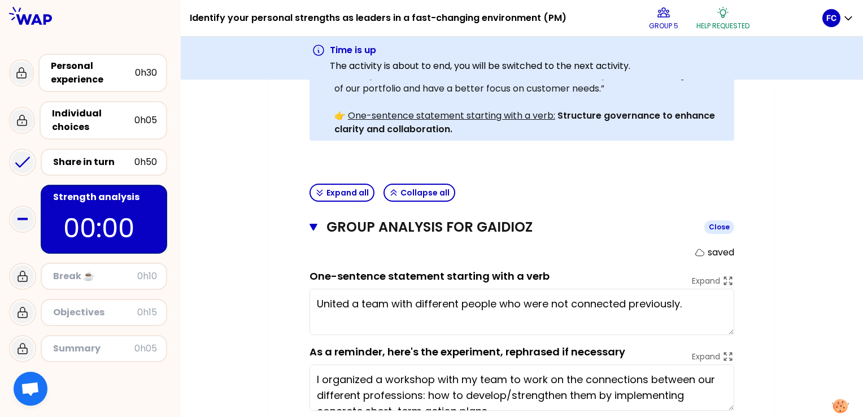
click at [314, 223] on icon "button" at bounding box center [314, 227] width 8 height 9
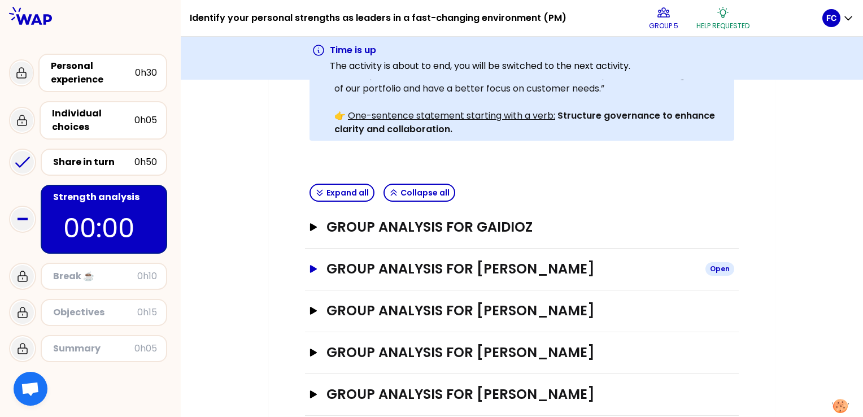
click at [313, 265] on icon "button" at bounding box center [313, 269] width 7 height 8
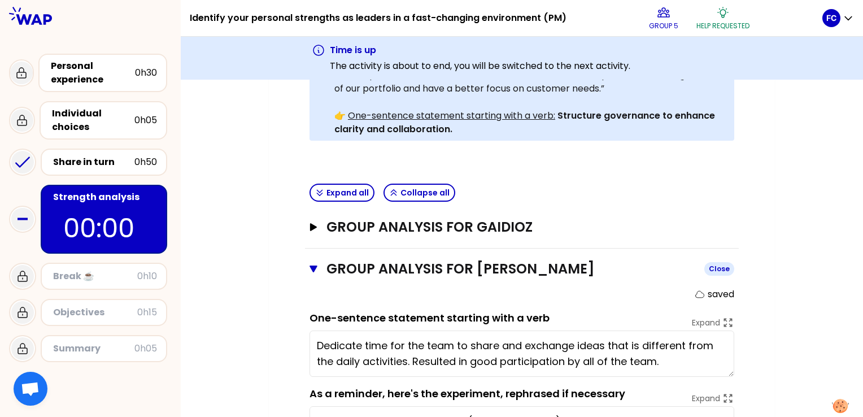
click at [314, 266] on icon "button" at bounding box center [314, 269] width 8 height 7
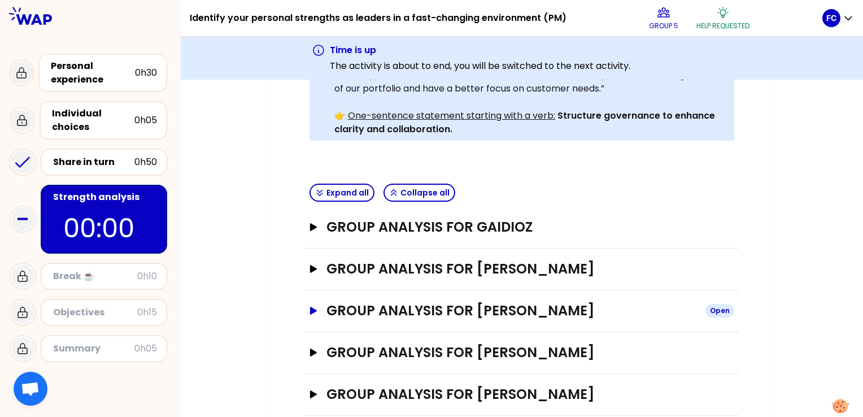
click at [313, 307] on icon "button" at bounding box center [313, 311] width 9 height 8
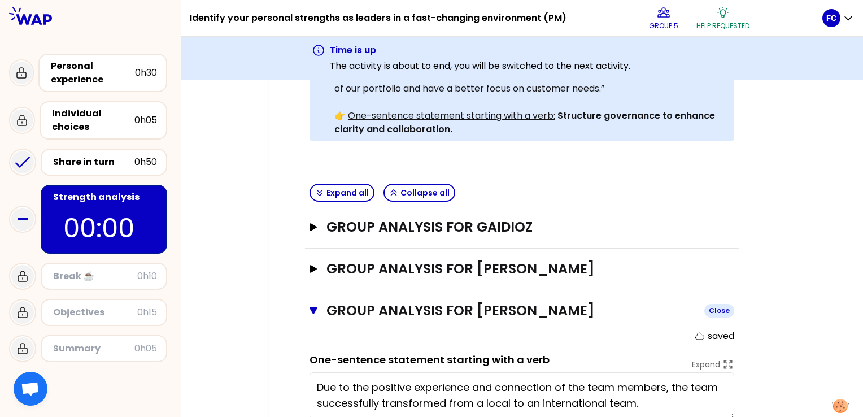
click at [313, 306] on icon "button" at bounding box center [314, 310] width 8 height 9
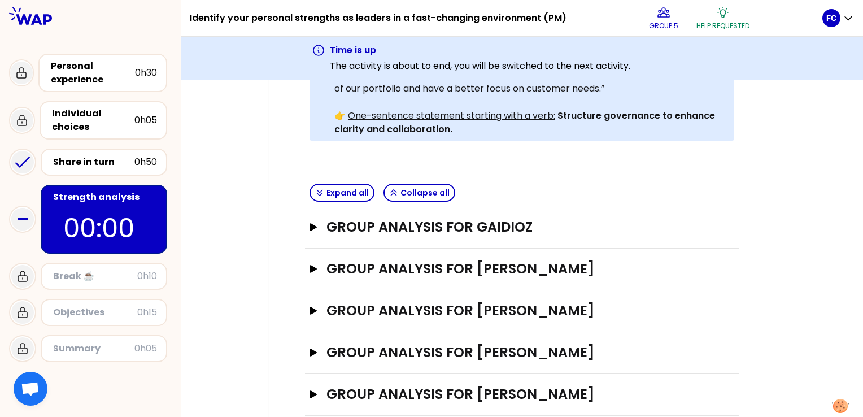
click at [780, 136] on div "My group number: 5 Objectives # As a group, identify the strength behind each e…" at bounding box center [522, 118] width 683 height 642
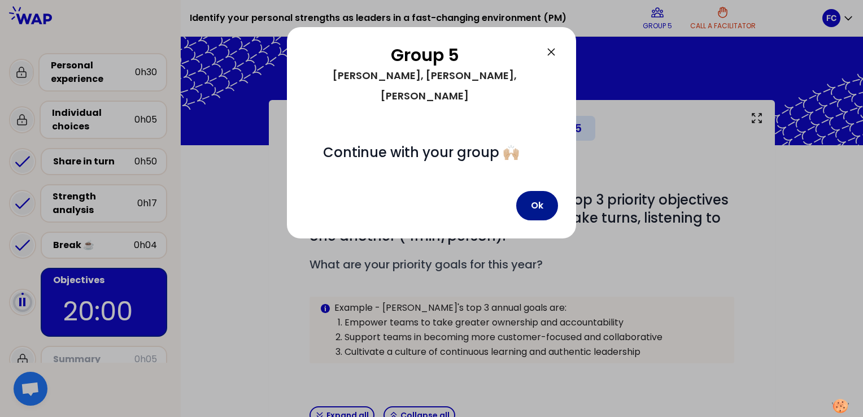
click at [547, 191] on button "Ok" at bounding box center [537, 205] width 42 height 29
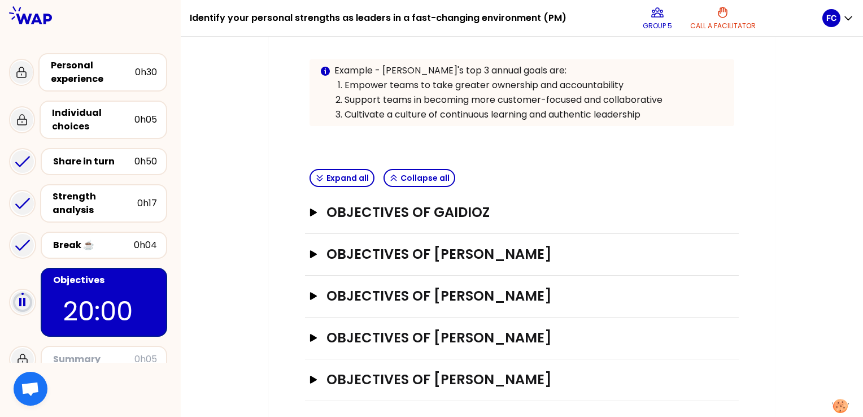
scroll to position [241, 0]
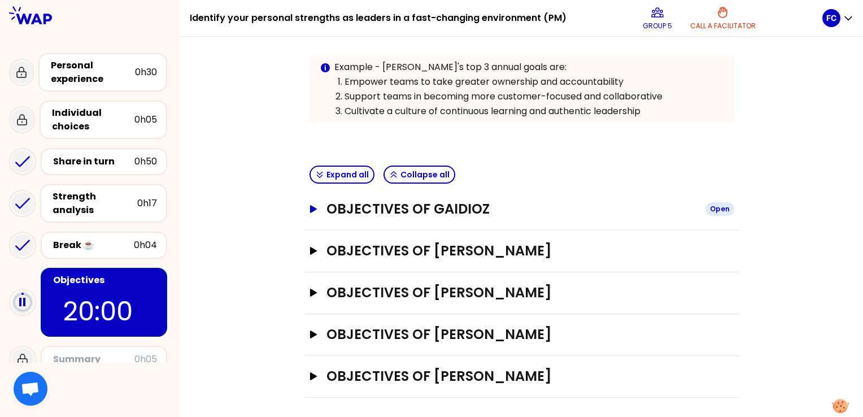
click at [314, 205] on icon "button" at bounding box center [313, 209] width 9 height 8
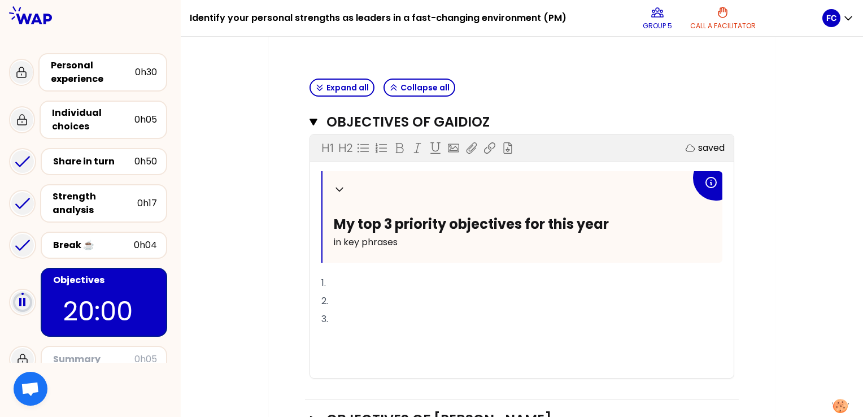
scroll to position [354, 0]
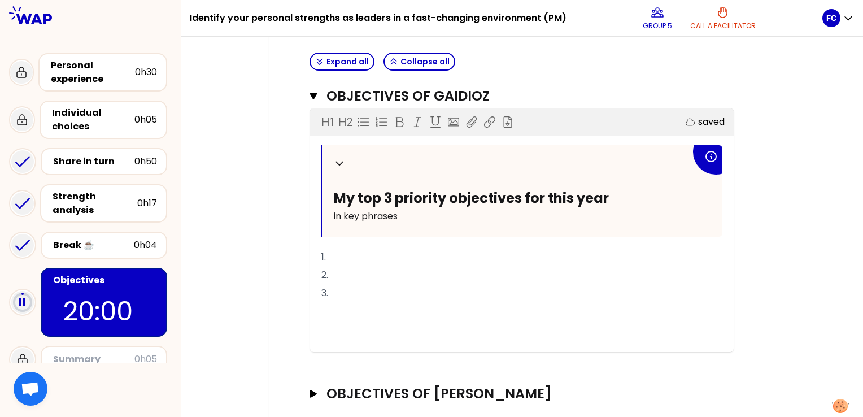
click at [330, 256] on p "1." at bounding box center [522, 257] width 401 height 18
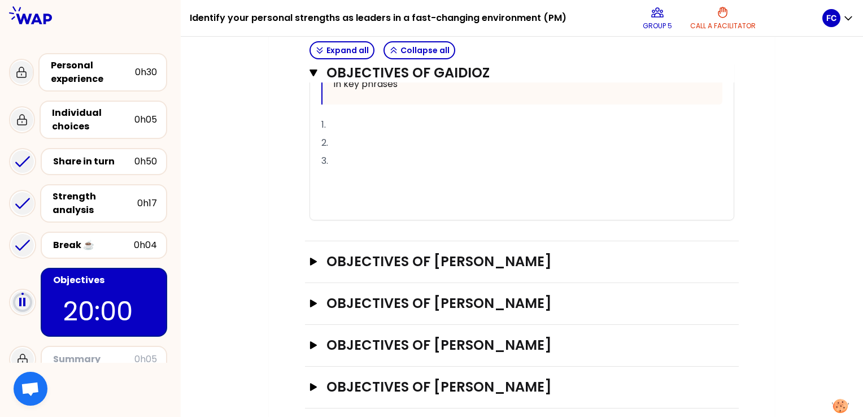
scroll to position [496, 0]
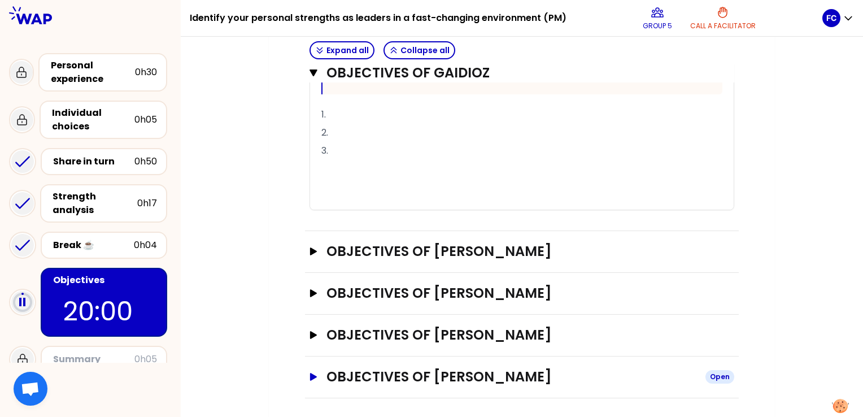
click at [316, 373] on icon "button" at bounding box center [313, 377] width 9 height 8
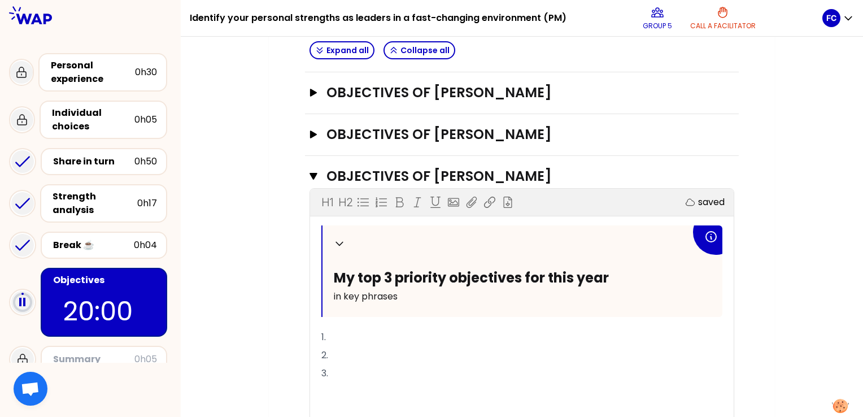
scroll to position [722, 0]
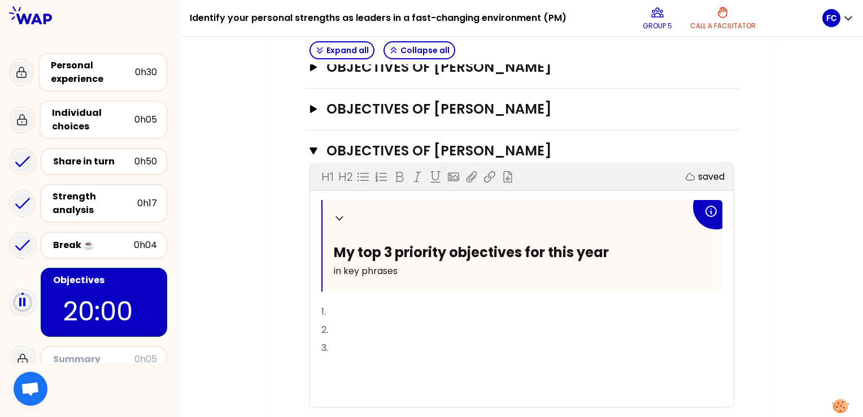
click at [337, 310] on p "1." at bounding box center [522, 312] width 401 height 18
click at [346, 324] on p "2." at bounding box center [522, 330] width 401 height 18
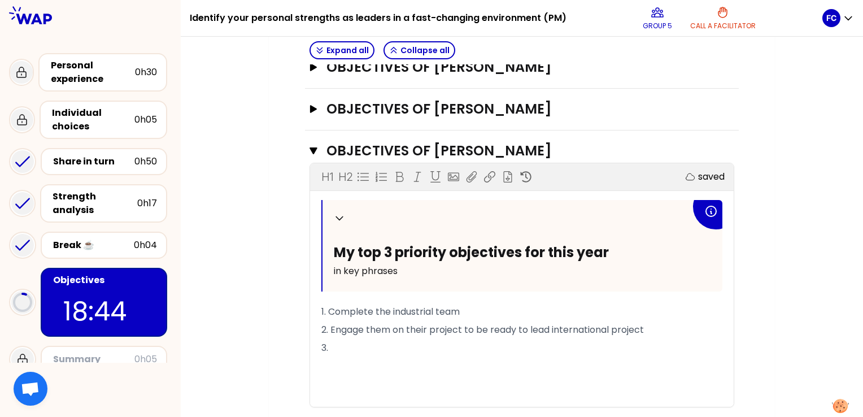
click at [338, 349] on p "3." at bounding box center [522, 348] width 401 height 18
click at [370, 308] on span "1. Complete the industrial team" at bounding box center [391, 311] width 138 height 13
click at [373, 310] on span "1. Complete the industrial team" at bounding box center [391, 311] width 138 height 13
click at [460, 309] on span "1. Complete the industrial team" at bounding box center [391, 311] width 138 height 13
click at [393, 310] on span "1. Complete the industrial team" at bounding box center [391, 311] width 138 height 13
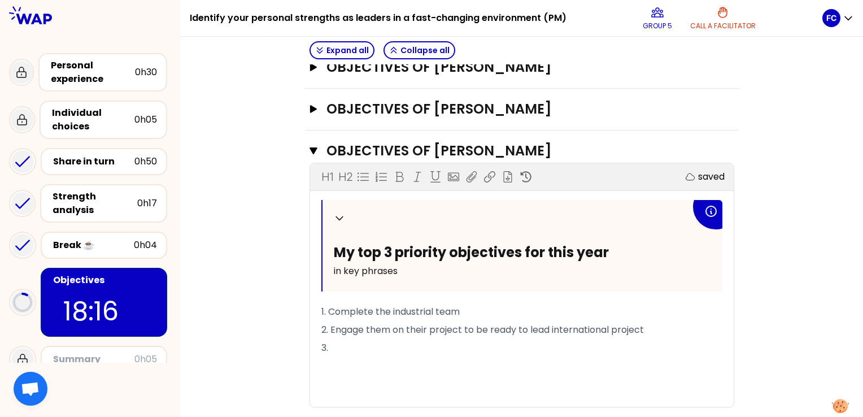
click at [471, 309] on p "1. Complete the industrial team" at bounding box center [522, 312] width 401 height 18
click at [371, 339] on p "3." at bounding box center [522, 348] width 401 height 18
click at [431, 333] on p "2. Engage them on their project to be ready to lead international project" at bounding box center [522, 330] width 401 height 18
click at [481, 329] on span "2. Engage them on their project to be ready to lead international project" at bounding box center [483, 329] width 323 height 13
click at [342, 342] on p "3." at bounding box center [522, 348] width 401 height 18
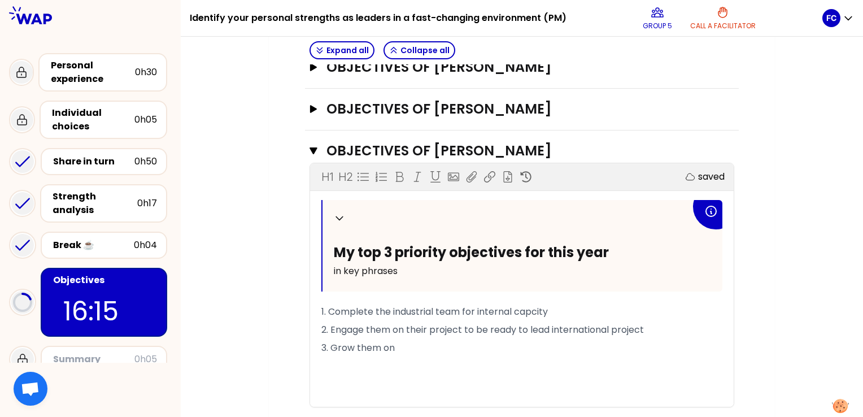
click at [354, 346] on span "3. Grow them on" at bounding box center [358, 347] width 73 height 13
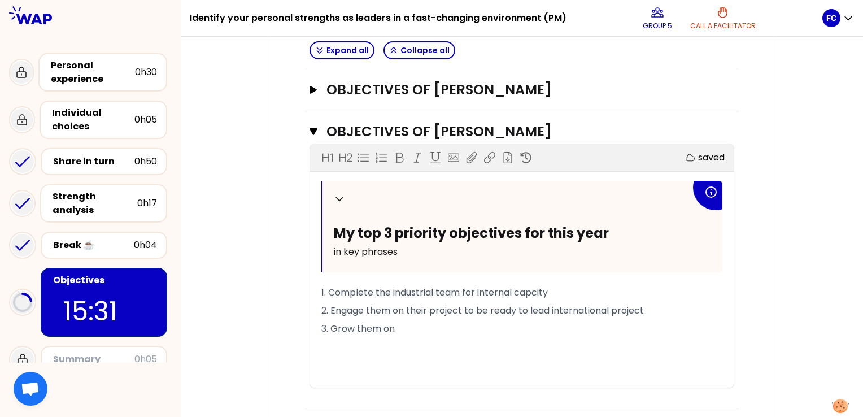
scroll to position [752, 0]
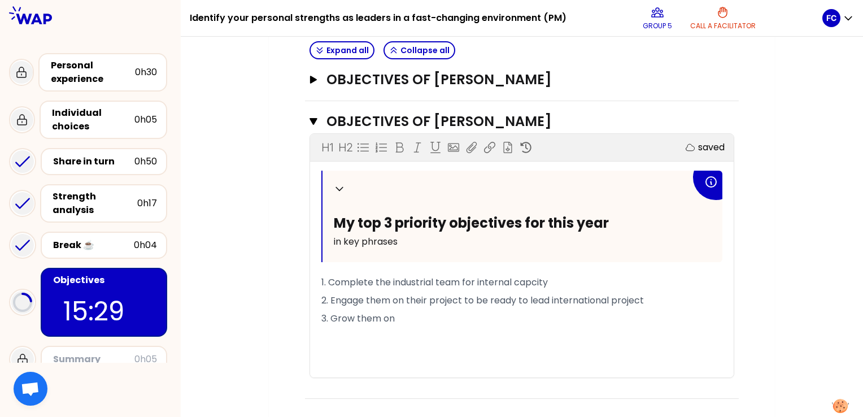
click at [354, 313] on span "3. Grow them on" at bounding box center [358, 318] width 73 height 13
click at [403, 321] on p "3. Grow them on" at bounding box center [522, 319] width 401 height 18
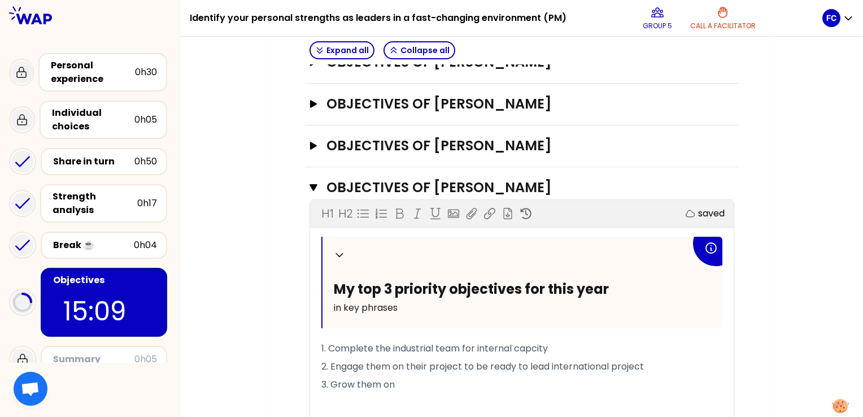
scroll to position [765, 0]
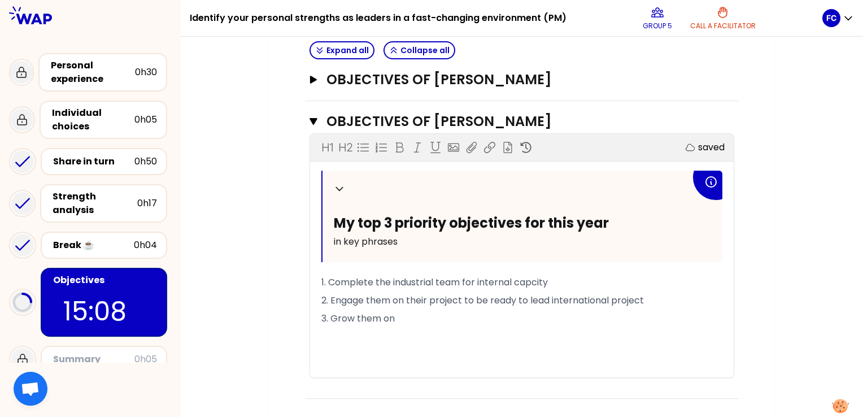
click at [394, 317] on span "3. Grow them on" at bounding box center [358, 318] width 73 height 13
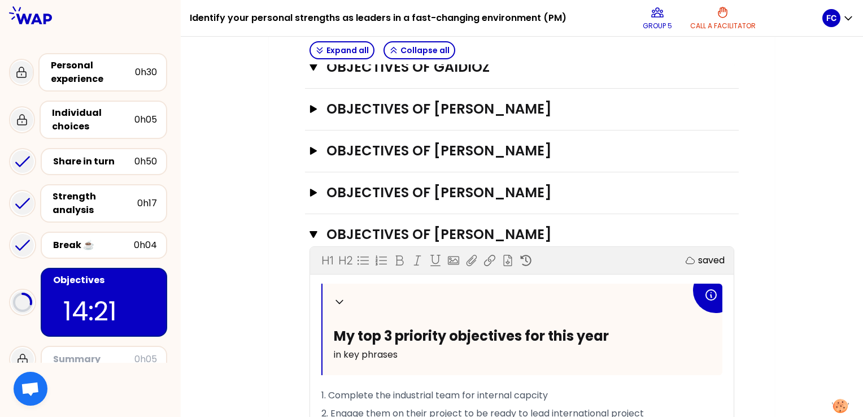
scroll to position [609, 0]
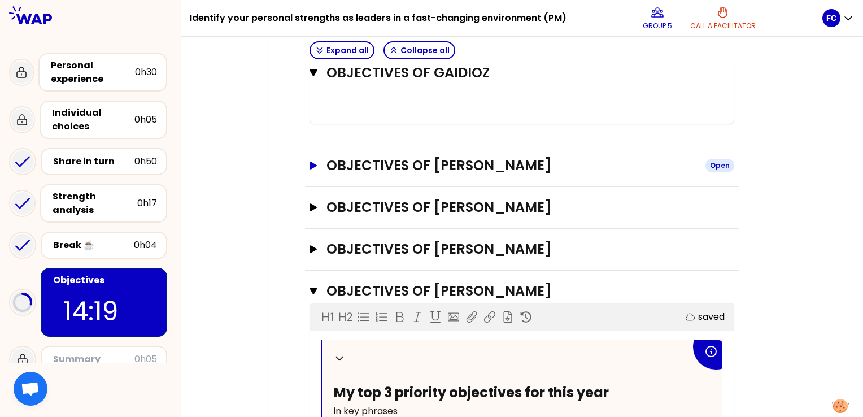
click at [314, 171] on button "Objectives of Pierre GERINIERE Open" at bounding box center [522, 166] width 425 height 18
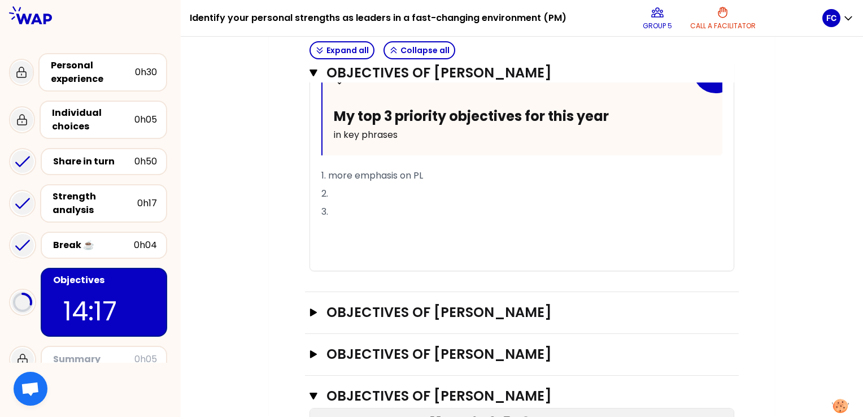
scroll to position [779, 0]
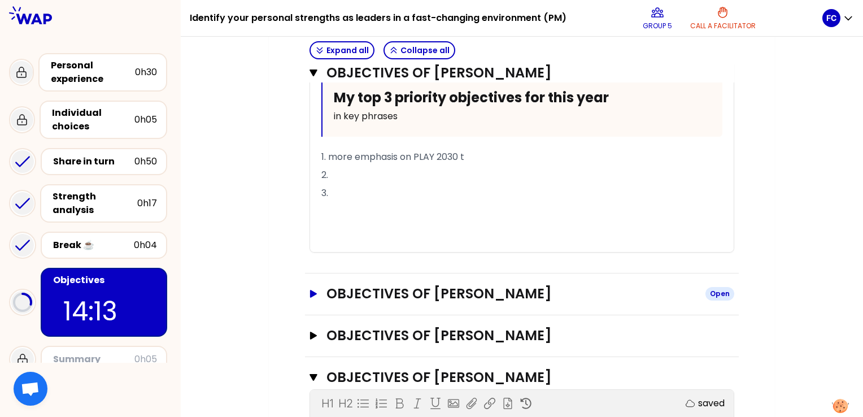
click at [315, 290] on icon "button" at bounding box center [313, 294] width 7 height 8
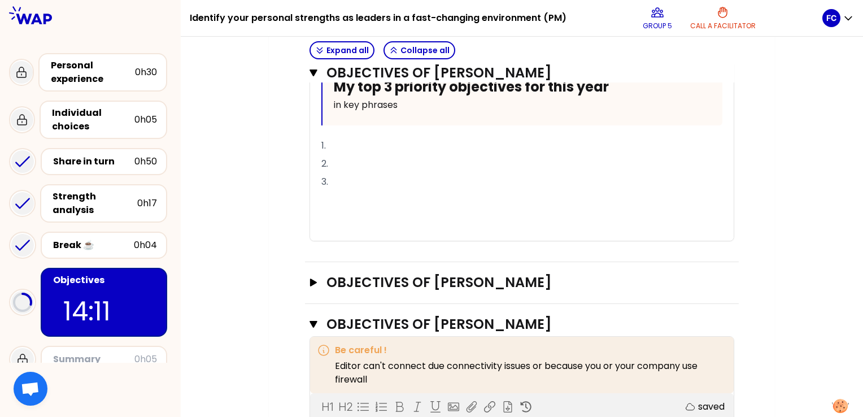
scroll to position [1118, 0]
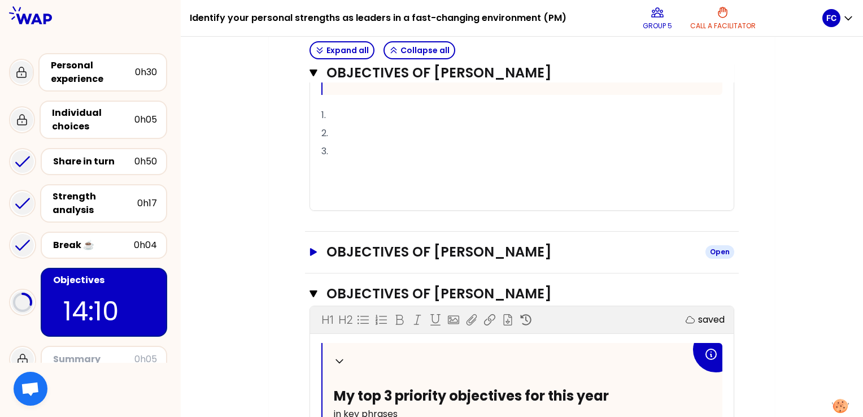
click at [316, 249] on icon "button" at bounding box center [313, 253] width 7 height 8
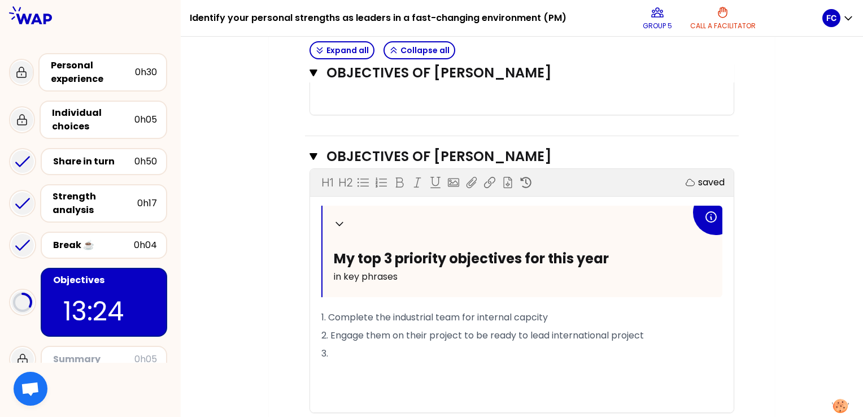
scroll to position [1559, 0]
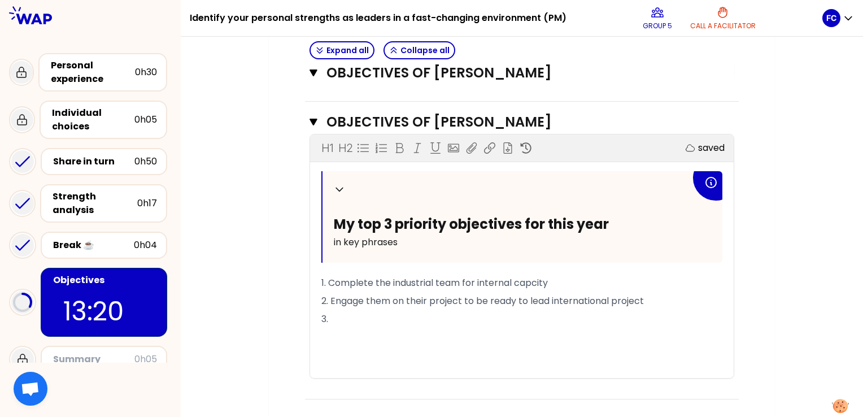
click at [648, 297] on p "2. Engage them on their project to be ready to lead international project" at bounding box center [522, 301] width 401 height 18
click at [339, 298] on span "2. Engage them on their project to be ready to lead international project = tar…" at bounding box center [514, 307] width 385 height 27
click at [370, 298] on span "2. Engage them on their project to be ready to lead international project = tar…" at bounding box center [514, 307] width 385 height 27
click at [353, 300] on span "2. Engage them on their project to be ready to lead international project = tar…" at bounding box center [514, 307] width 385 height 27
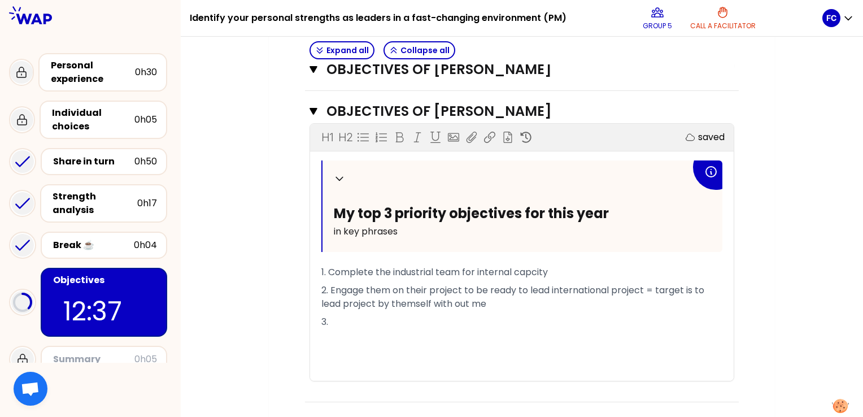
scroll to position [1573, 0]
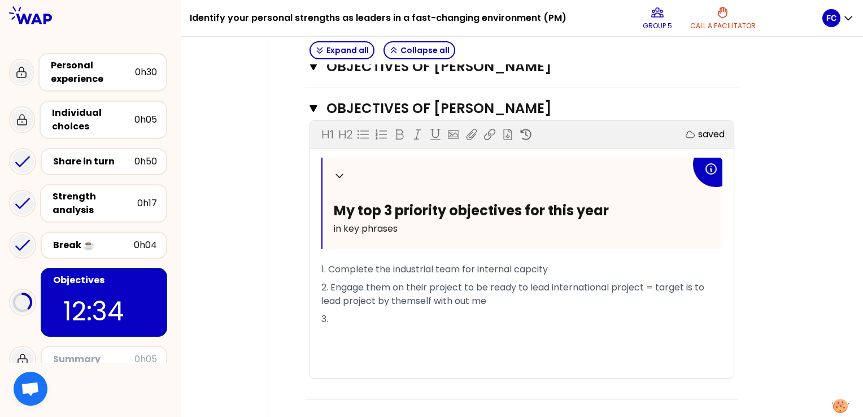
click at [354, 263] on span "1. Complete the industrial team for internal capcity" at bounding box center [435, 269] width 227 height 13
click at [380, 263] on span "1. Complete the industrial team for internal capcity" at bounding box center [435, 269] width 227 height 13
click at [341, 310] on p "3." at bounding box center [522, 319] width 401 height 18
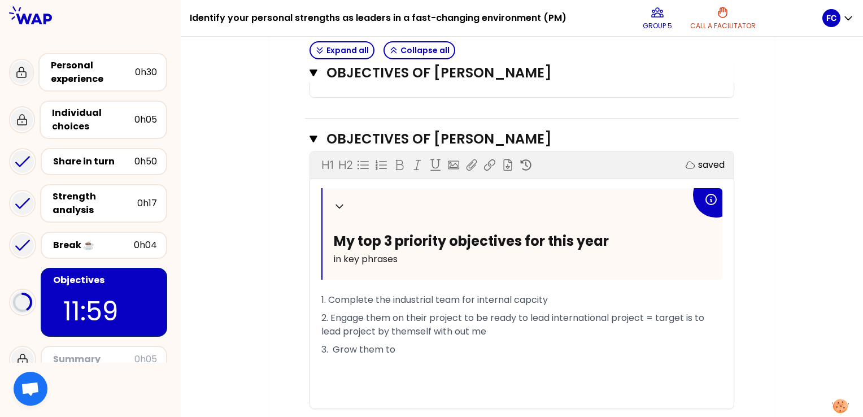
scroll to position [1516, 0]
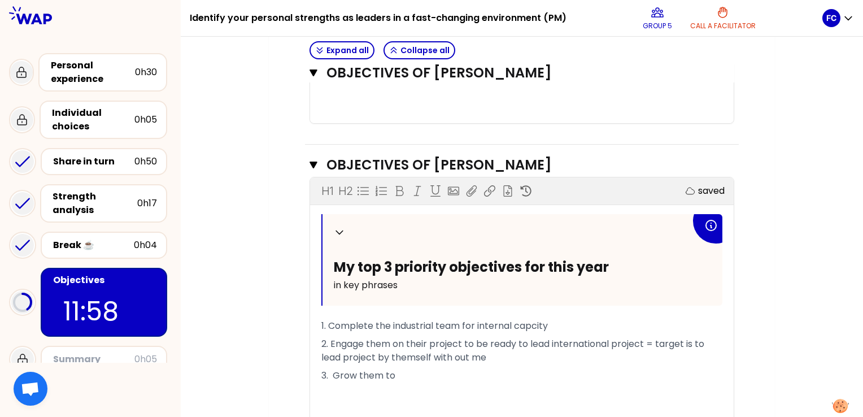
click at [396, 371] on p "3. Grow them to" at bounding box center [522, 376] width 401 height 18
click at [400, 371] on p "3. Grow them to" at bounding box center [522, 376] width 401 height 18
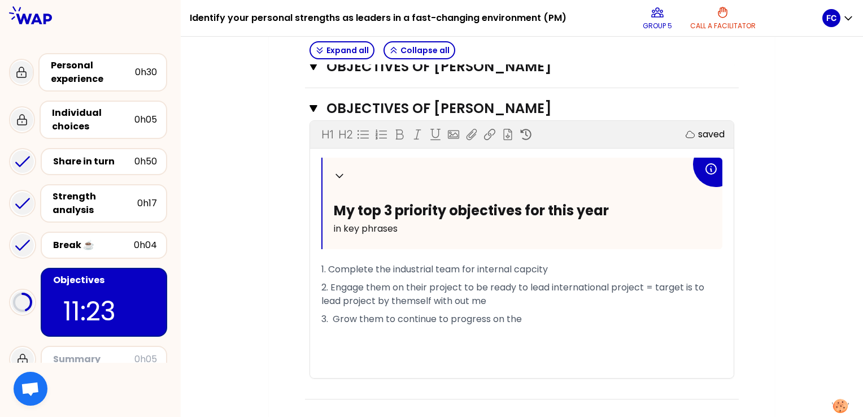
scroll to position [1586, 0]
click at [383, 316] on span "3. Grow them to continue to progress on the" at bounding box center [422, 318] width 201 height 13
click at [389, 281] on span "2. Engage them on their project to be ready to lead international project = tar…" at bounding box center [514, 294] width 385 height 27
drag, startPoint x: 506, startPoint y: 303, endPoint x: 331, endPoint y: 281, distance: 177.1
click at [331, 281] on p "2. Engage themshelf on their project to be ready to lead international project …" at bounding box center [522, 295] width 401 height 32
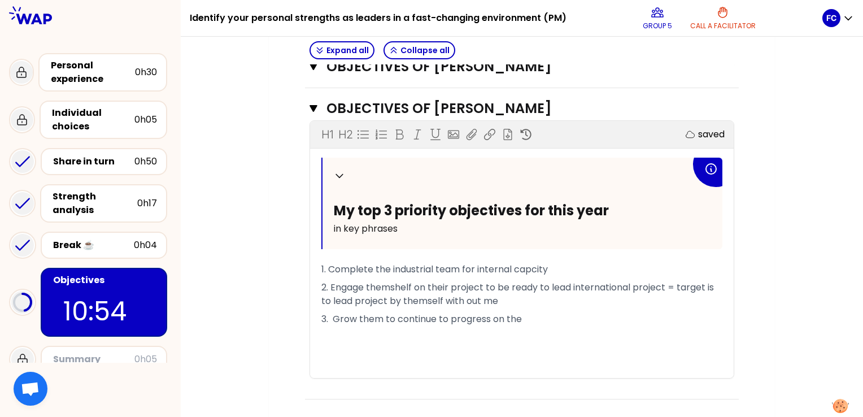
copy span "Engage themshelf on their project to be ready to lead international project = t…"
click at [417, 316] on span "3. Grow them to continue to progress on the" at bounding box center [422, 318] width 201 height 13
click at [529, 316] on p "3. Grow them to continue to progress on the" at bounding box center [522, 319] width 401 height 18
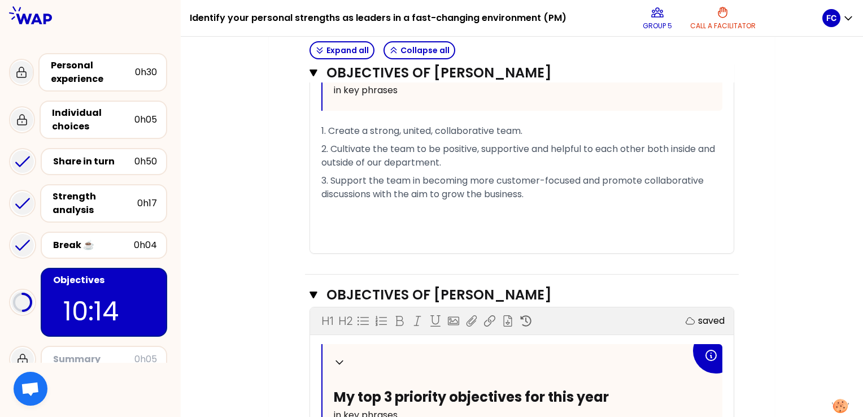
scroll to position [1640, 0]
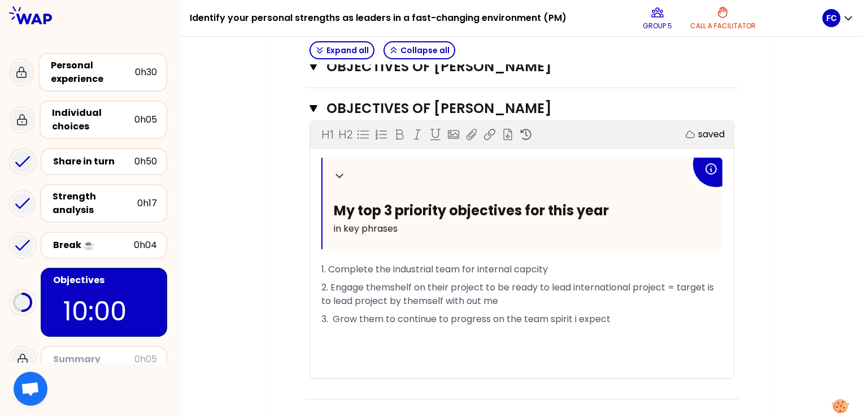
click at [579, 313] on span "3. Grow them to continue to progress on the team spirit i expect" at bounding box center [466, 318] width 289 height 13
click at [381, 314] on span "3. Grow them to continue to progress on the team spirit I expect" at bounding box center [467, 318] width 290 height 13
drag, startPoint x: 413, startPoint y: 307, endPoint x: 619, endPoint y: 316, distance: 206.5
click at [618, 316] on span "3. Grow themself to continue to progress on the team spirit I expect" at bounding box center [475, 318] width 306 height 13
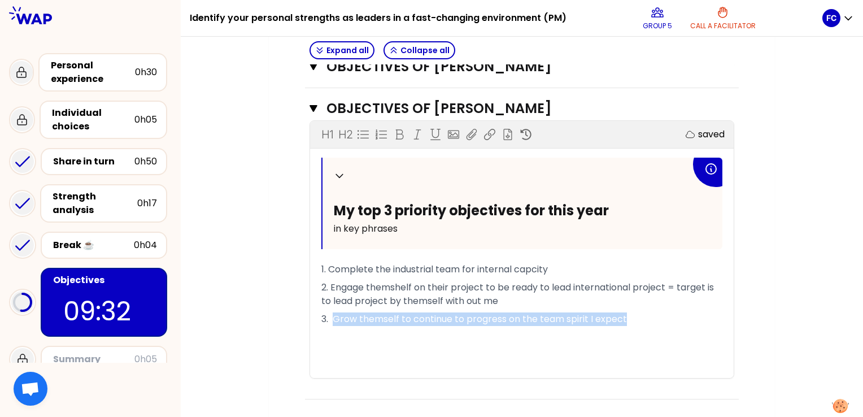
drag, startPoint x: 631, startPoint y: 317, endPoint x: 332, endPoint y: 318, distance: 298.9
click at [332, 318] on p "3. Grow themself to continue to progress on the team spirit I expect" at bounding box center [522, 319] width 401 height 18
copy span "Grow themself to continue to progress on the team spirit I expect"
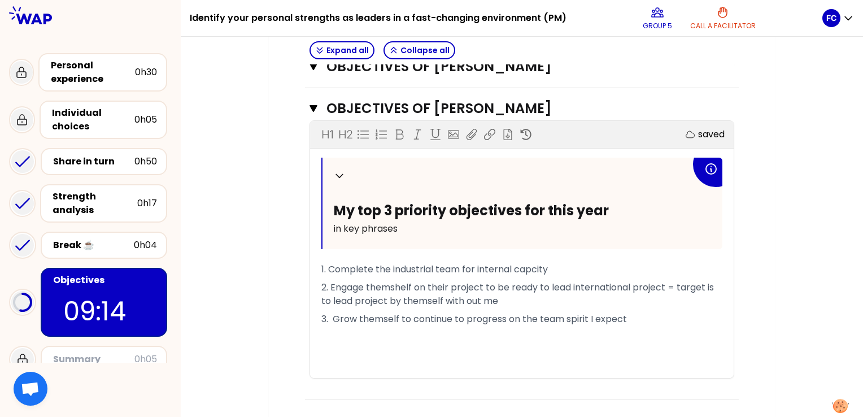
click at [636, 302] on p "2. Engage themshelf on their project to be ready to lead international project …" at bounding box center [522, 295] width 401 height 32
click at [631, 313] on p "3. Grow themself to continue to progress on the team spirit I expect" at bounding box center [522, 319] width 401 height 18
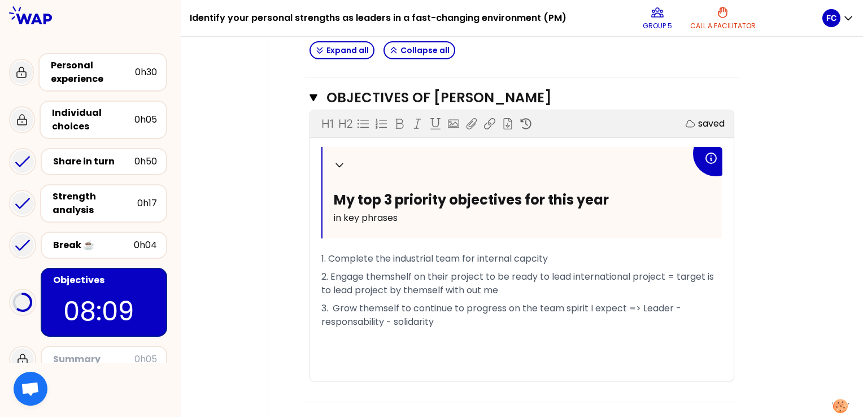
scroll to position [1654, 0]
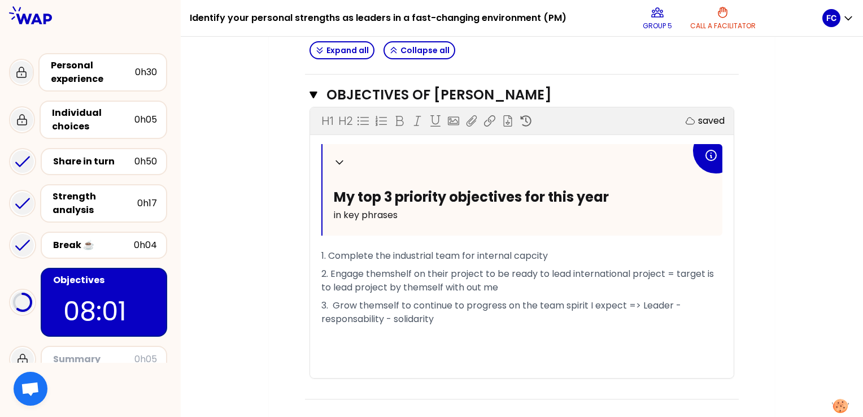
click at [532, 254] on span "1. Complete the industrial team for internal capcity" at bounding box center [435, 255] width 227 height 13
click at [402, 271] on span "2. Engage themshelf on their project to be ready to lead international project …" at bounding box center [519, 280] width 395 height 27
click at [417, 283] on span "2. Engage themself on their project to be ready to lead international project =…" at bounding box center [522, 280] width 401 height 27
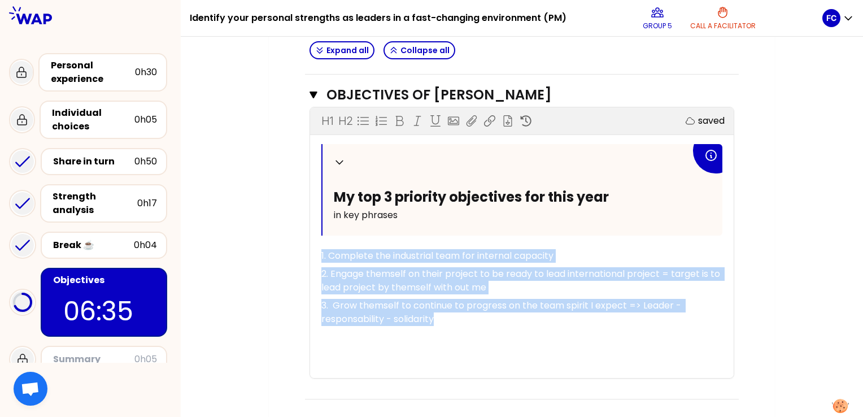
drag, startPoint x: 443, startPoint y: 318, endPoint x: 298, endPoint y: 243, distance: 162.8
copy div "1. Complete the industrial team for internal capacity 2. Engage themself on the…"
click at [388, 257] on span "1. Complete the industrial team for internal capacity" at bounding box center [438, 255] width 232 height 13
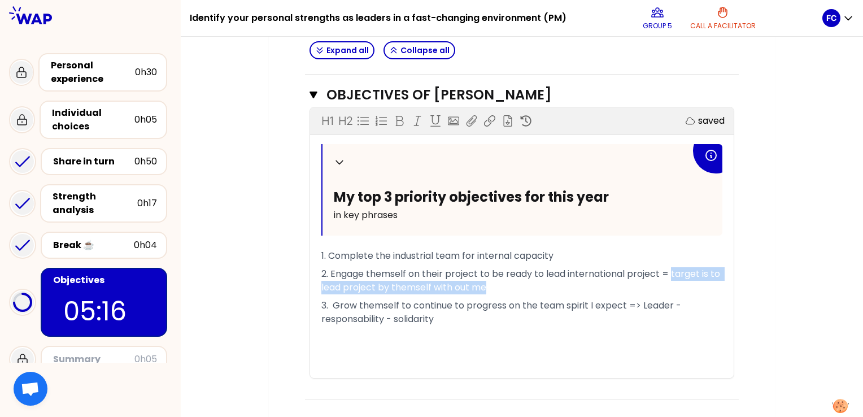
drag, startPoint x: 488, startPoint y: 285, endPoint x: 672, endPoint y: 264, distance: 185.4
click at [672, 267] on span "2. Engage themself on their project to be ready to lead international project =…" at bounding box center [522, 280] width 401 height 27
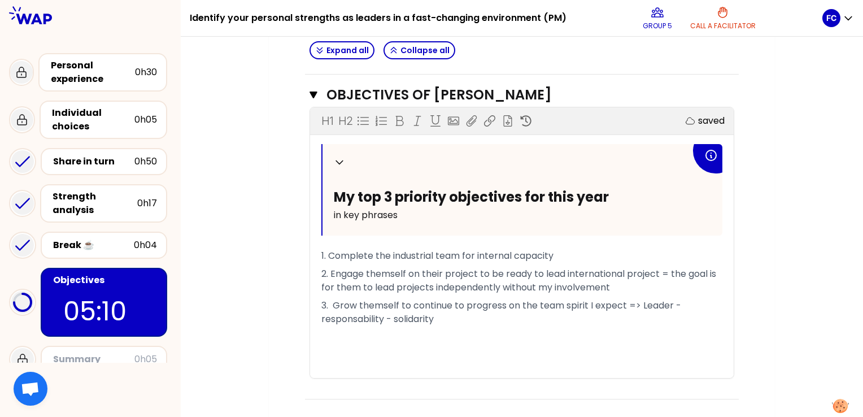
click at [459, 311] on p "3. Grow themself to continue to progress on the team spirit I expect => Leader …" at bounding box center [522, 313] width 401 height 32
click at [656, 302] on span "3. Grow themself to continue to progress on the team spirit I expect => Leader …" at bounding box center [503, 312] width 362 height 27
click at [364, 315] on span "3. Grow themself to continue to progress on the team spirit I expect => Leader …" at bounding box center [503, 312] width 362 height 27
click at [354, 332] on p "﻿" at bounding box center [522, 337] width 401 height 18
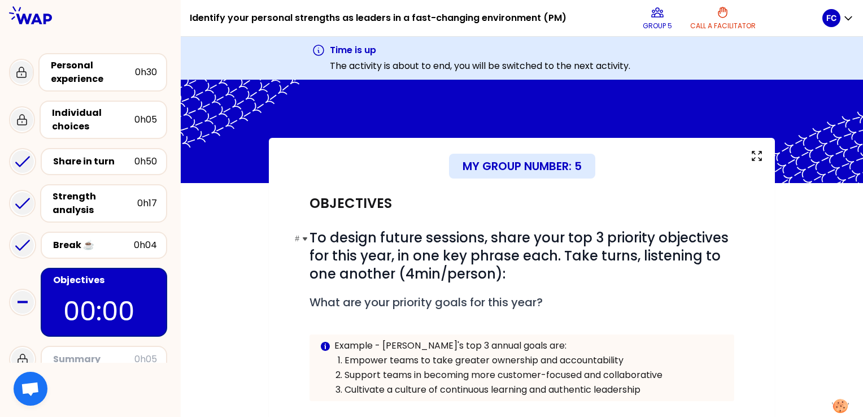
scroll to position [0, 0]
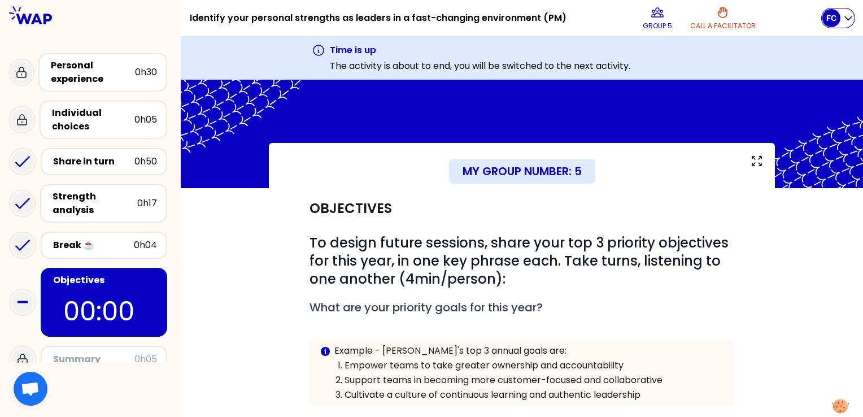
click at [850, 19] on icon "button" at bounding box center [848, 18] width 7 height 3
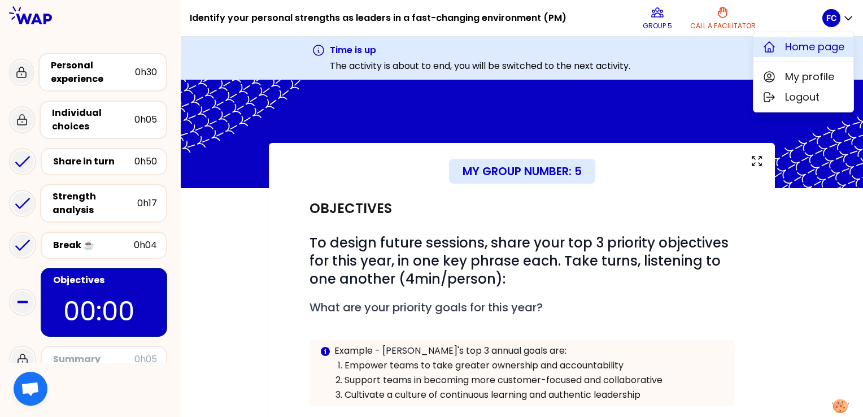
click at [814, 46] on span "Home page" at bounding box center [814, 47] width 59 height 16
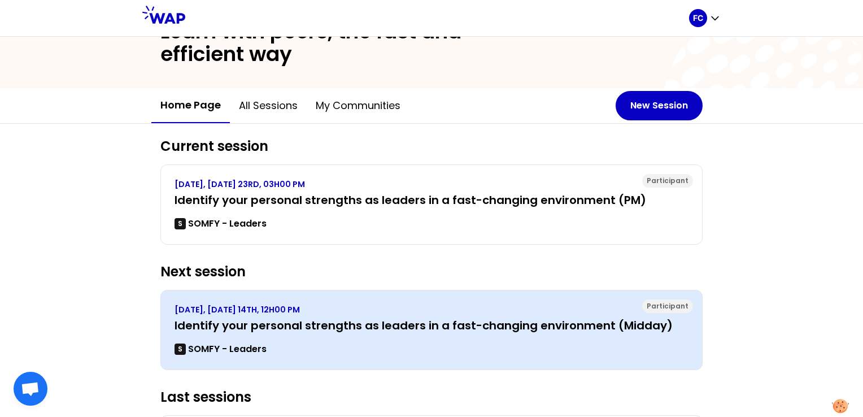
scroll to position [57, 0]
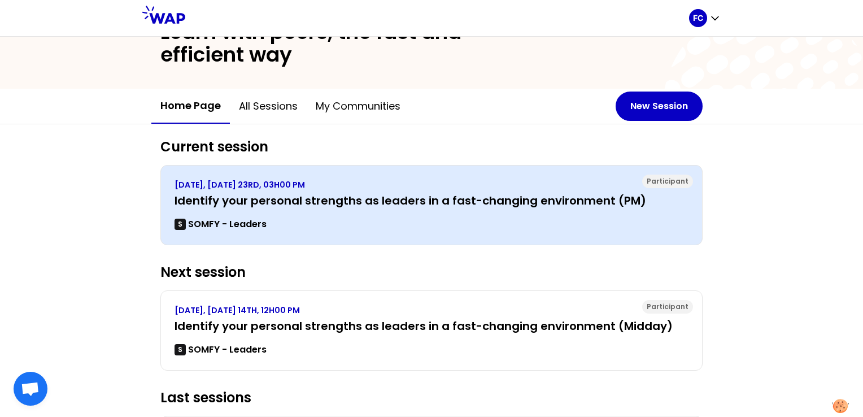
click at [217, 185] on p "SEPTEMBER 2025, TUESDAY 23RD, 03H00 PM" at bounding box center [432, 184] width 514 height 11
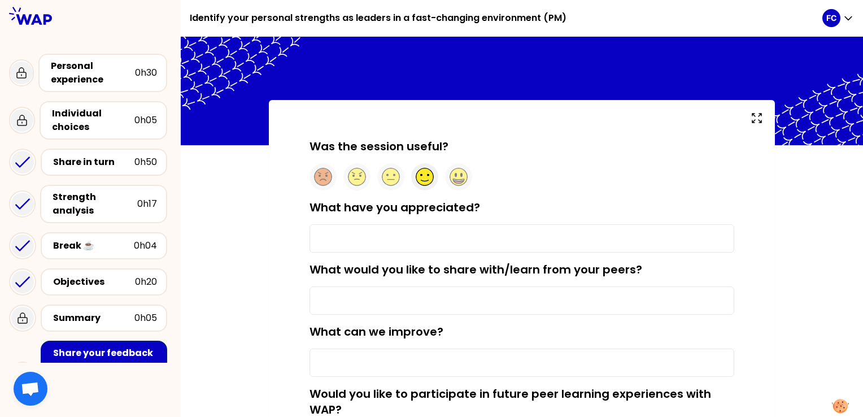
click at [419, 180] on circle at bounding box center [425, 177] width 18 height 18
click at [346, 236] on input "What have you appreciated?" at bounding box center [522, 238] width 425 height 28
click at [406, 297] on input "What would you like to share with/learn from your peers?" at bounding box center [522, 301] width 425 height 28
click at [357, 307] on input "What would you like to share with/learn from your peers?" at bounding box center [522, 301] width 425 height 28
click at [402, 233] on input "Sharing" at bounding box center [522, 238] width 425 height 28
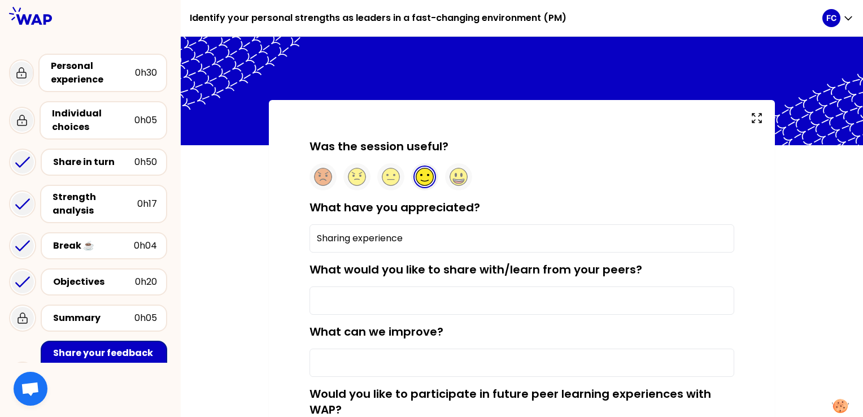
click at [373, 240] on input "Sharing experience" at bounding box center [522, 238] width 425 height 28
drag, startPoint x: 373, startPoint y: 240, endPoint x: 346, endPoint y: 248, distance: 28.3
click at [346, 248] on input "Sharing experience" at bounding box center [522, 238] width 425 height 28
click at [409, 243] on input "Sharing experience" at bounding box center [522, 238] width 425 height 28
type input "Sharing experience with few other leader"
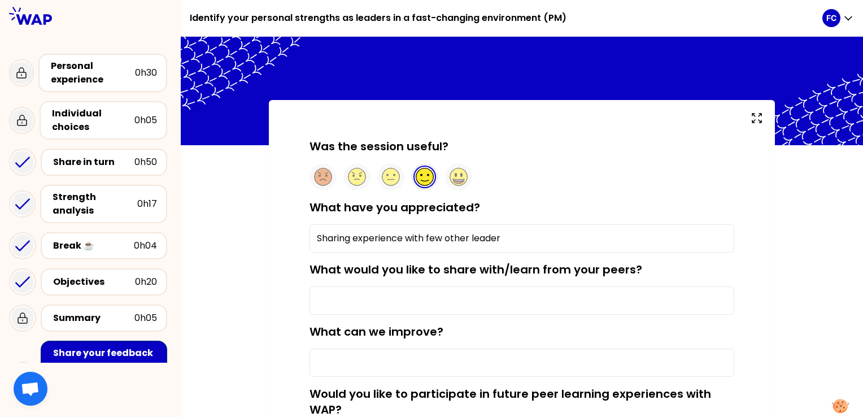
click at [399, 297] on input "What would you like to share with/learn from your peers?" at bounding box center [522, 301] width 425 height 28
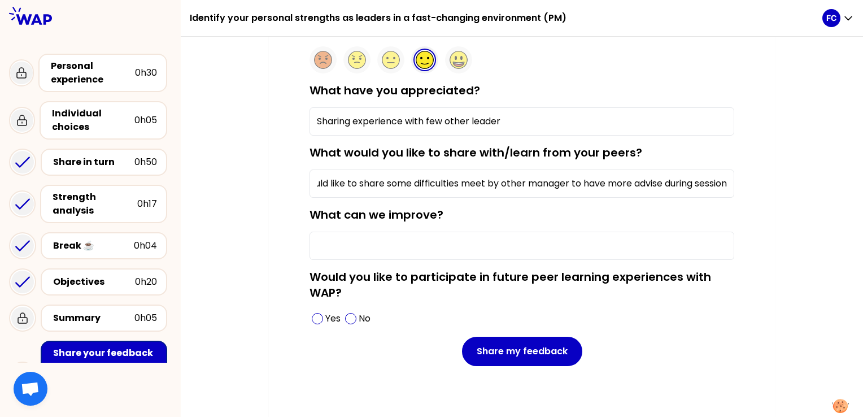
scroll to position [123, 0]
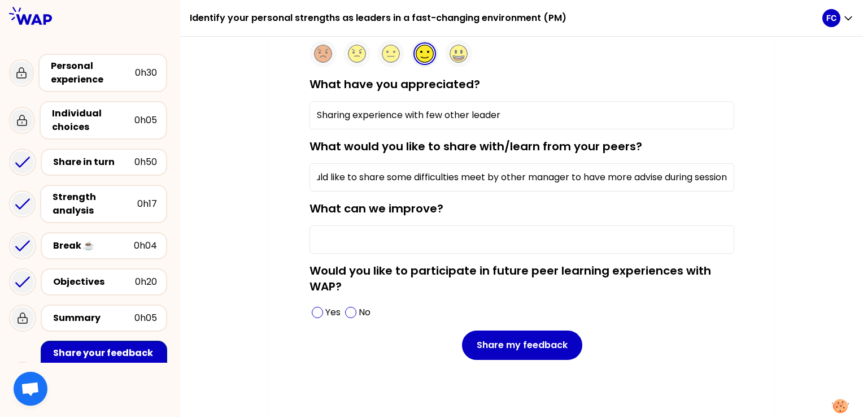
type input "I would like to share some difficulties meet by other manager to have more advi…"
click at [364, 238] on input "What can we improve?" at bounding box center [522, 239] width 425 height 28
click at [317, 311] on span at bounding box center [317, 312] width 11 height 11
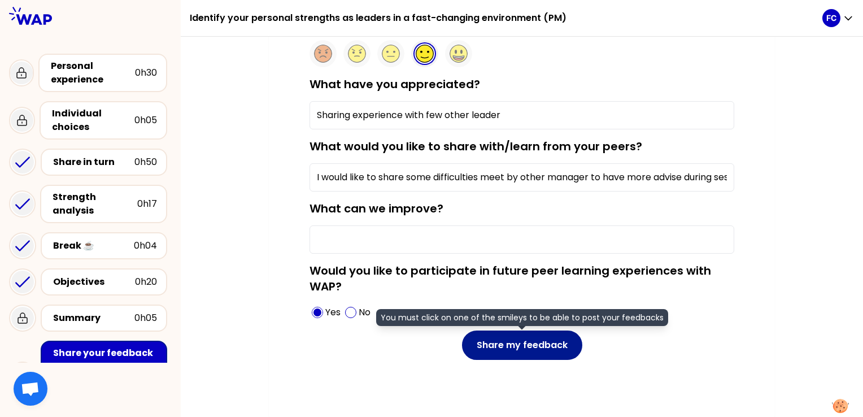
click at [528, 348] on button "Share my feedback" at bounding box center [522, 345] width 120 height 29
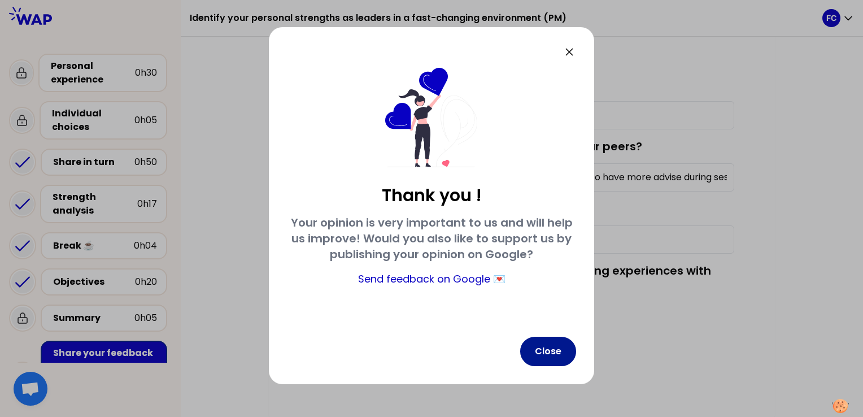
click at [540, 354] on button "Close" at bounding box center [548, 351] width 56 height 29
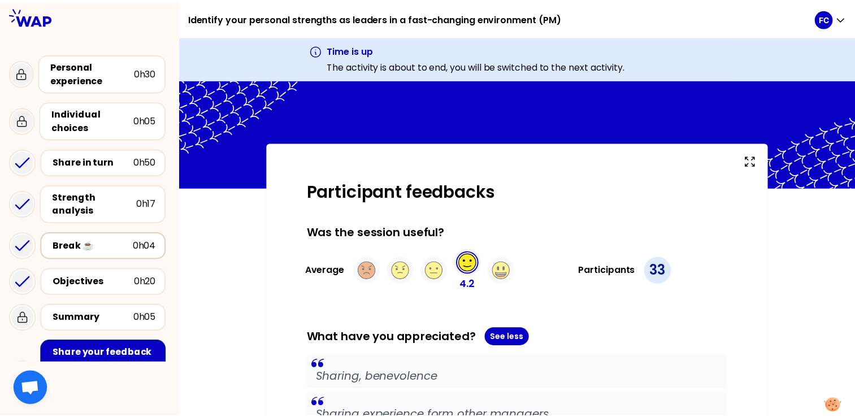
scroll to position [40, 0]
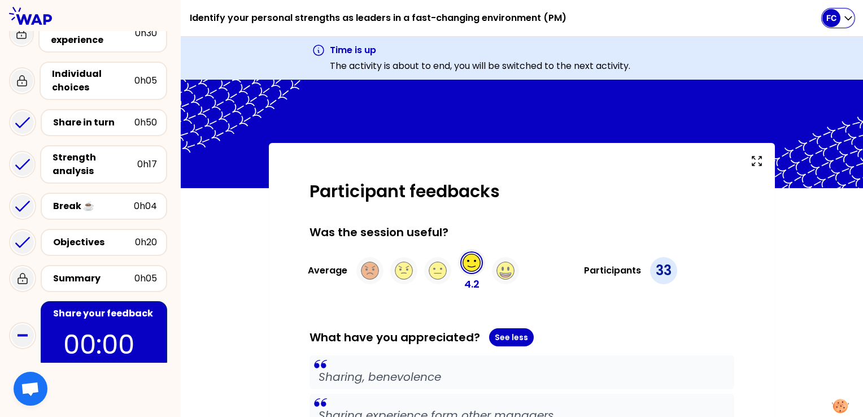
click at [848, 16] on icon "button" at bounding box center [848, 17] width 11 height 11
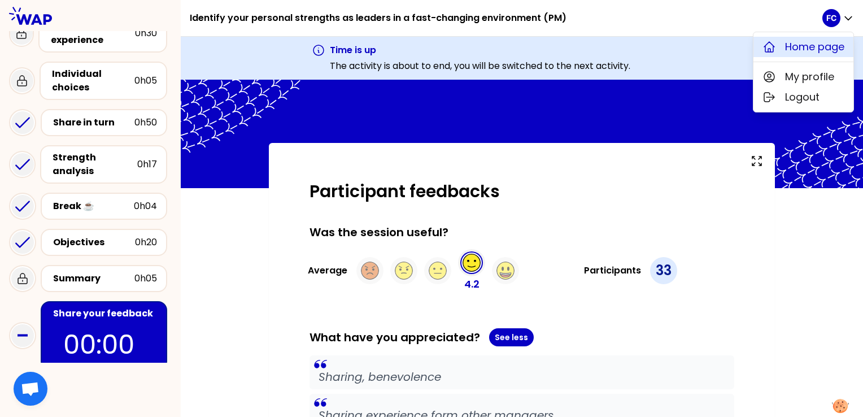
click at [805, 54] on span "Home page" at bounding box center [814, 47] width 59 height 16
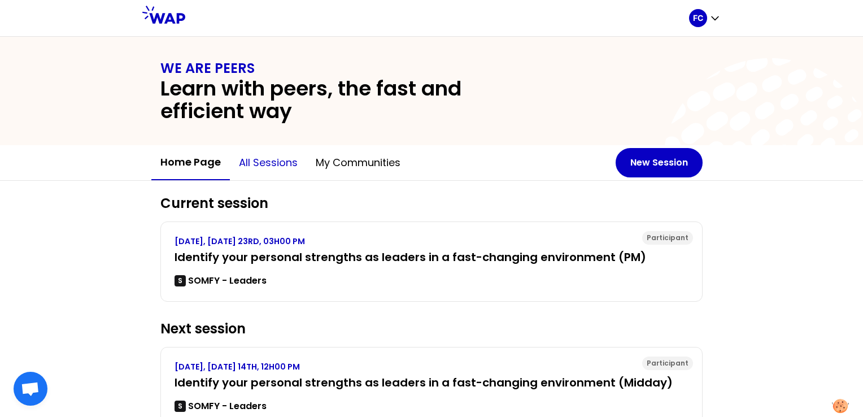
click at [288, 164] on button "All sessions" at bounding box center [268, 163] width 77 height 34
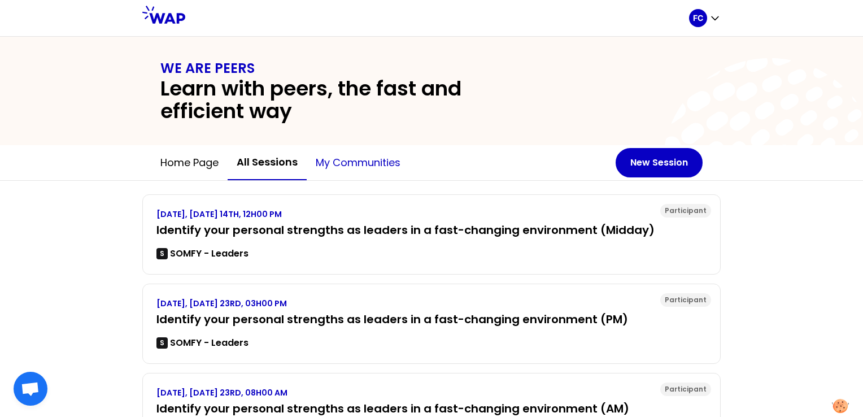
click at [387, 159] on button "My communities" at bounding box center [358, 163] width 103 height 34
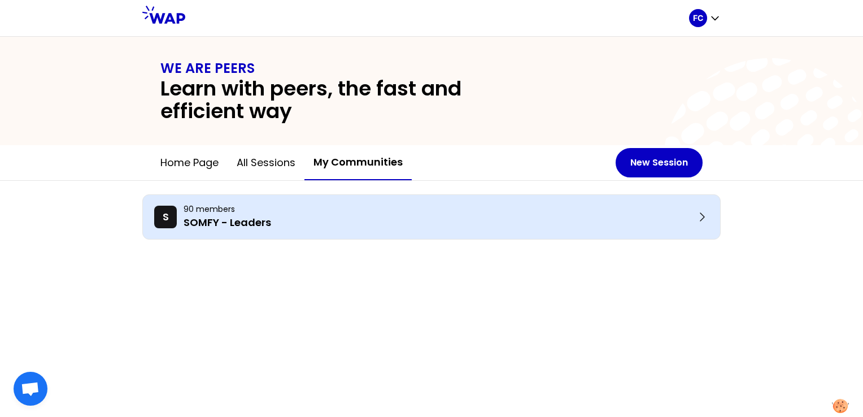
click at [240, 215] on p "SOMFY - Leaders" at bounding box center [440, 223] width 512 height 16
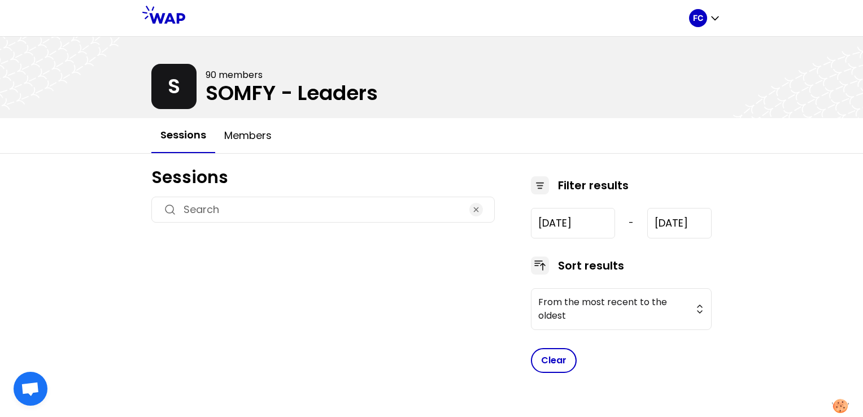
type input "2024-7-17"
type input "2025-10-14"
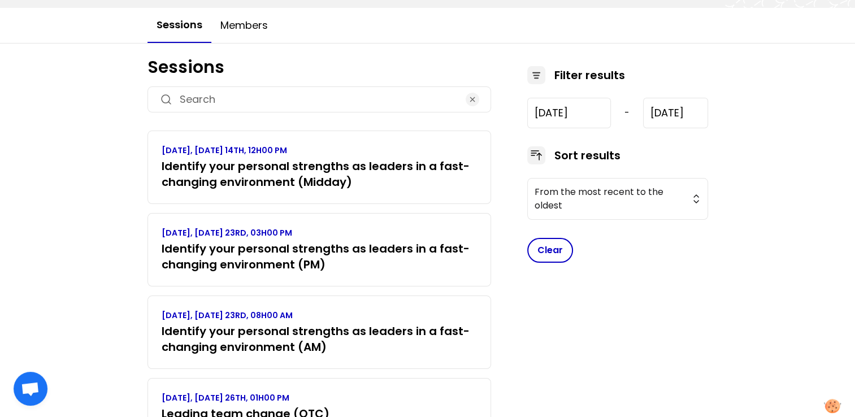
scroll to position [113, 0]
